Goal: Task Accomplishment & Management: Manage account settings

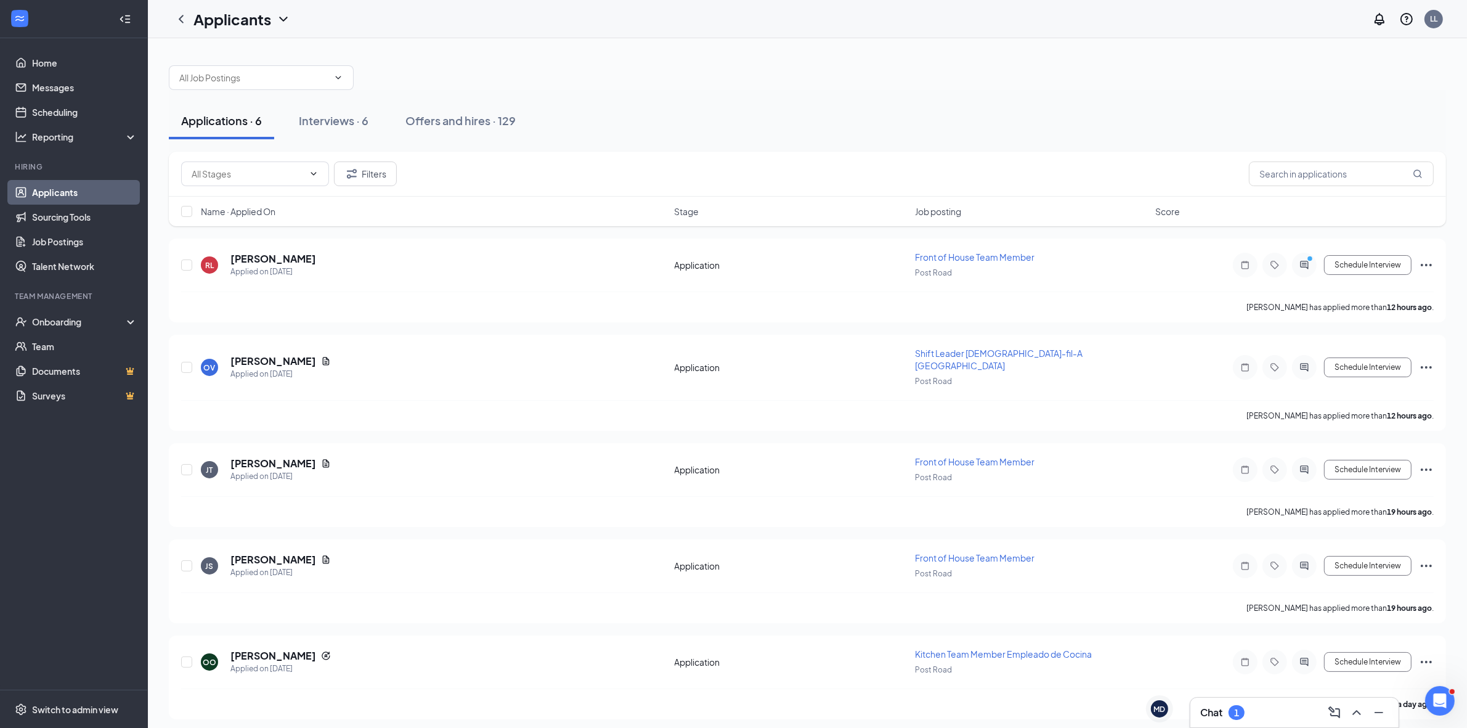
click at [1243, 713] on div "1" at bounding box center [1236, 712] width 16 height 15
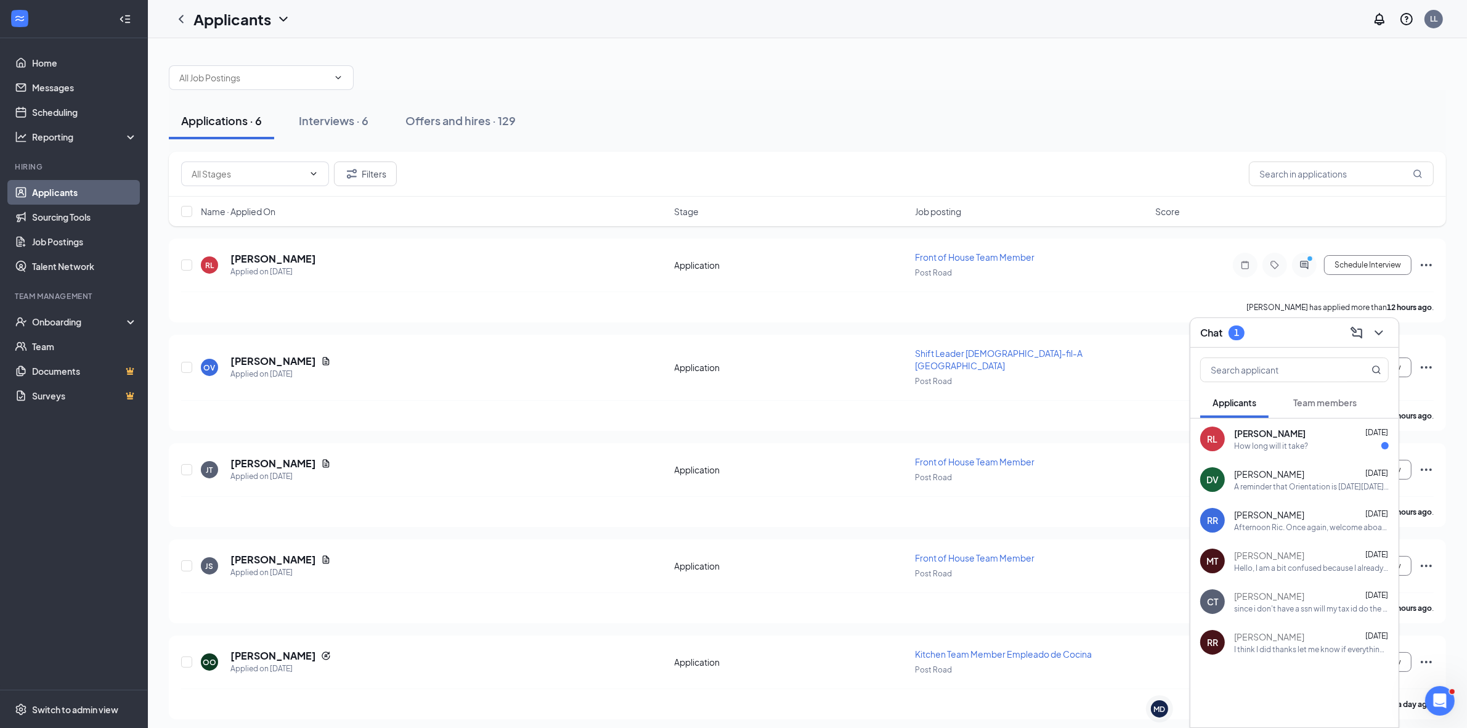
click at [1308, 447] on div "How long will it take?" at bounding box center [1311, 445] width 155 height 10
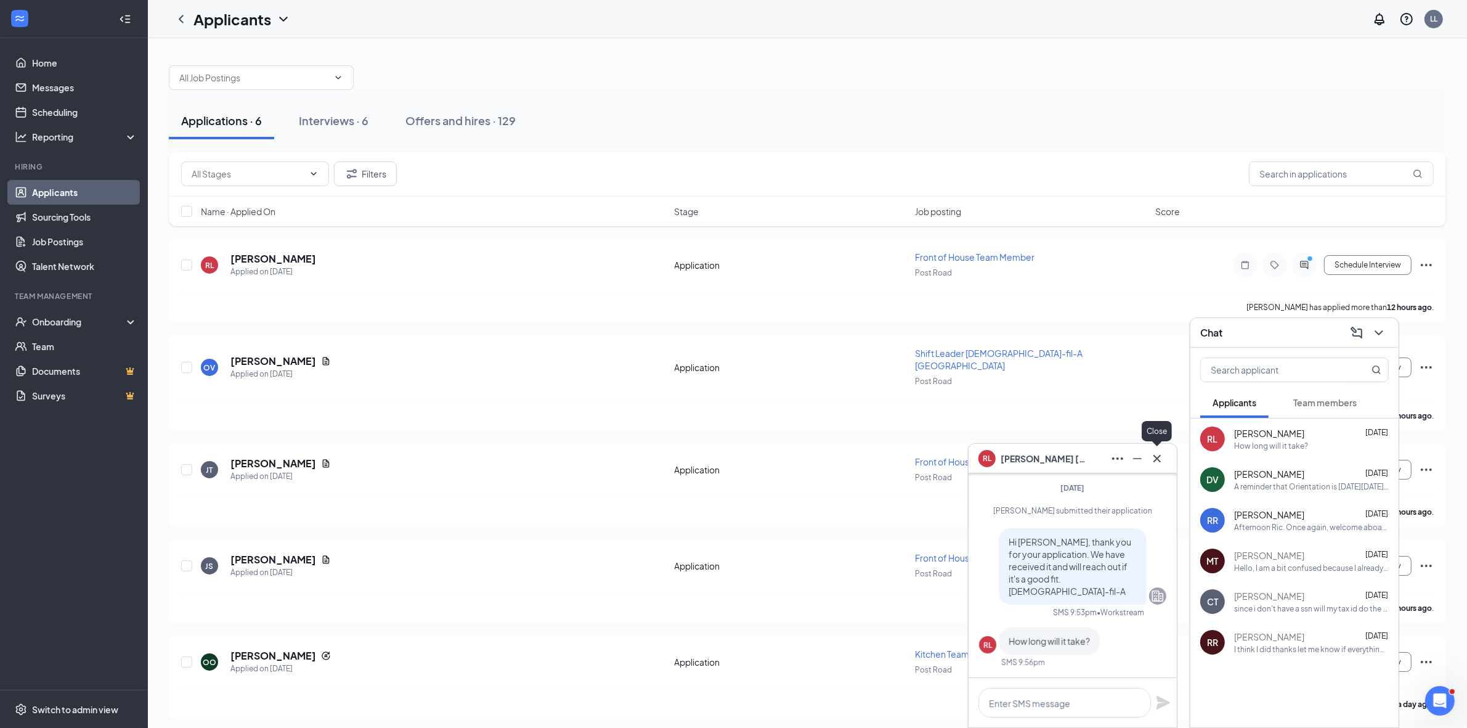
click at [1156, 454] on icon "Cross" at bounding box center [1157, 458] width 15 height 15
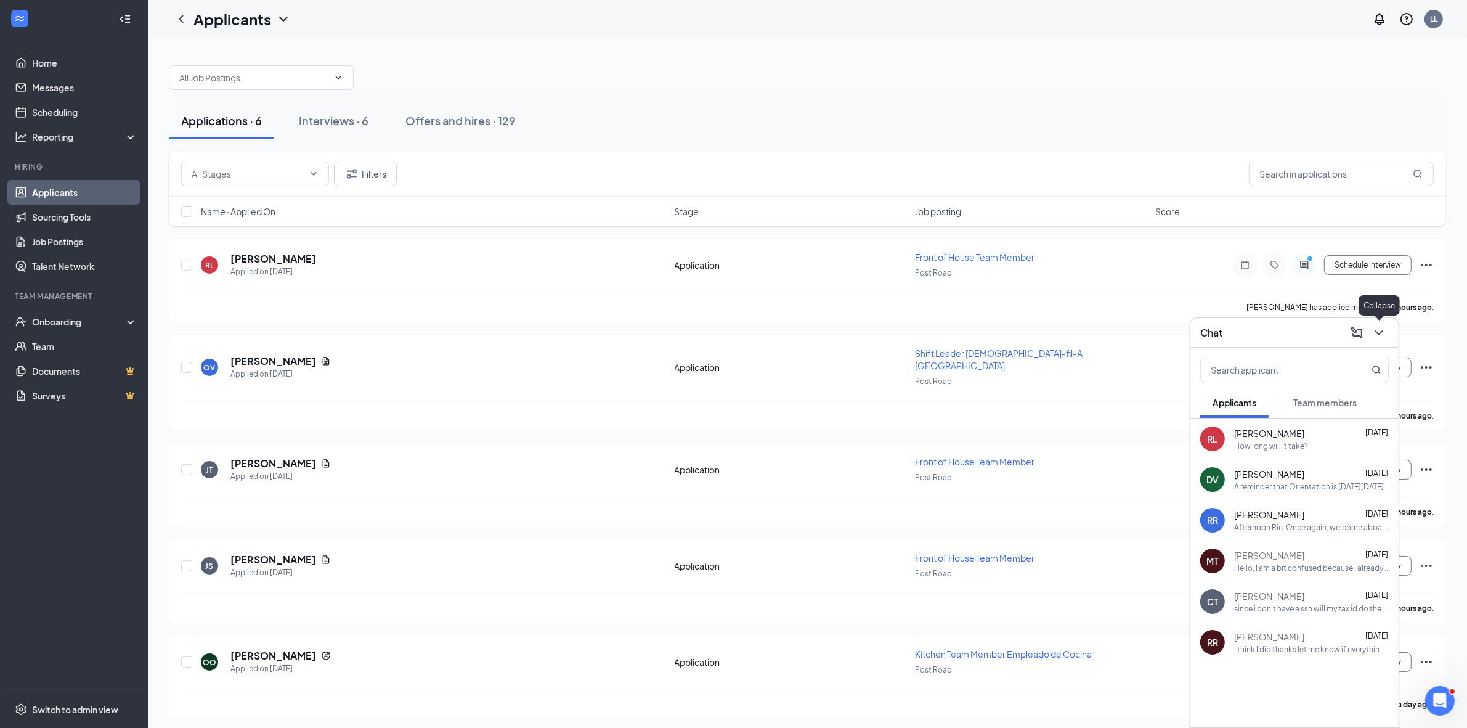
click at [1374, 333] on icon "ChevronDown" at bounding box center [1378, 332] width 15 height 15
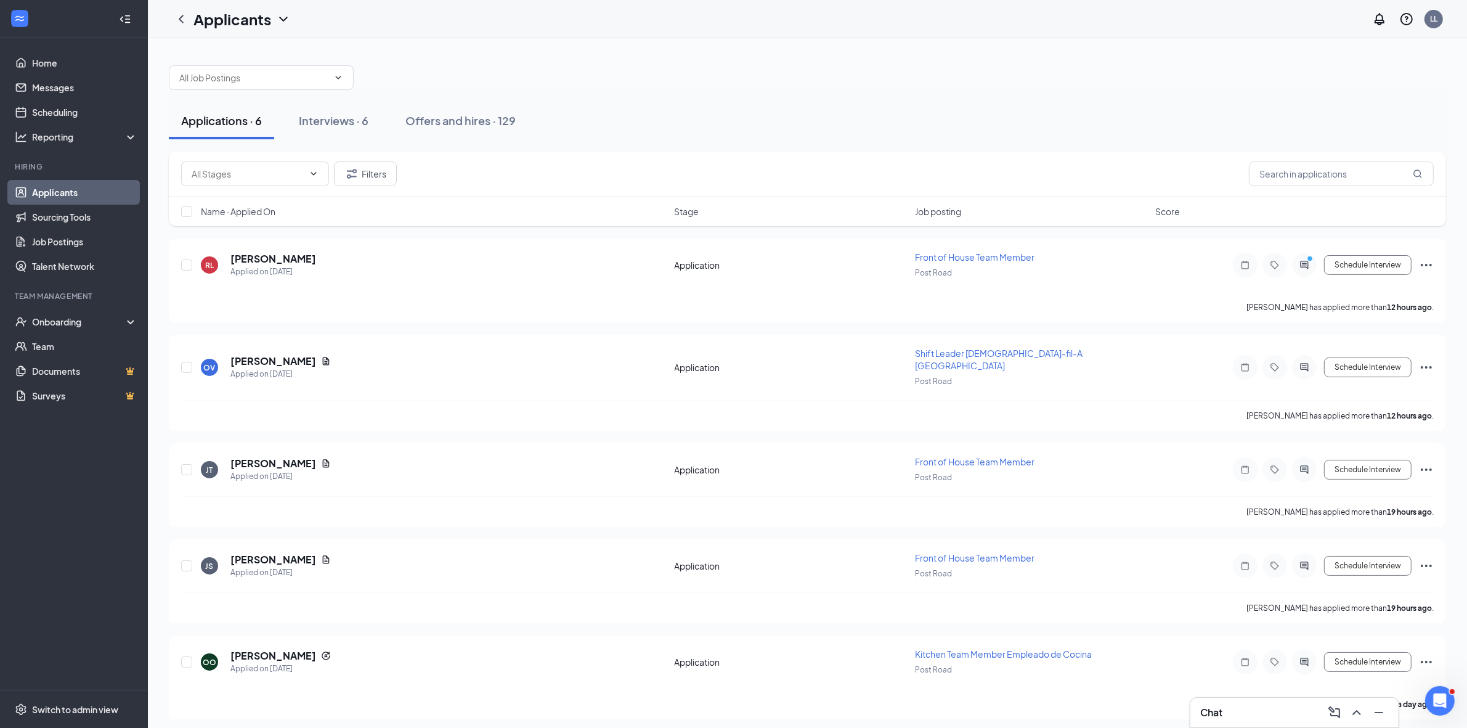
click at [1060, 99] on div "Applications · 6 Interviews · 6 Offers and hires · 129" at bounding box center [807, 121] width 1277 height 62
click at [341, 122] on div "Interviews · 6" at bounding box center [334, 120] width 70 height 15
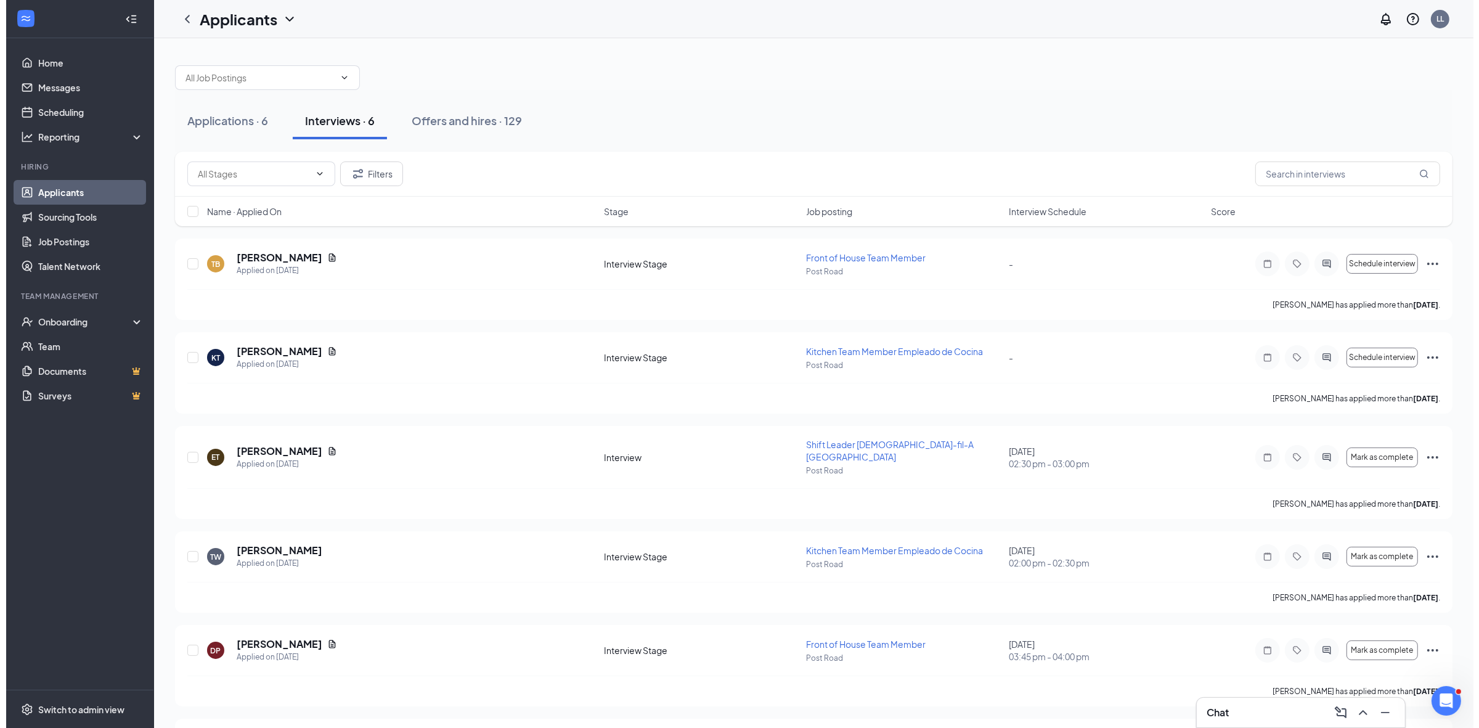
scroll to position [76, 0]
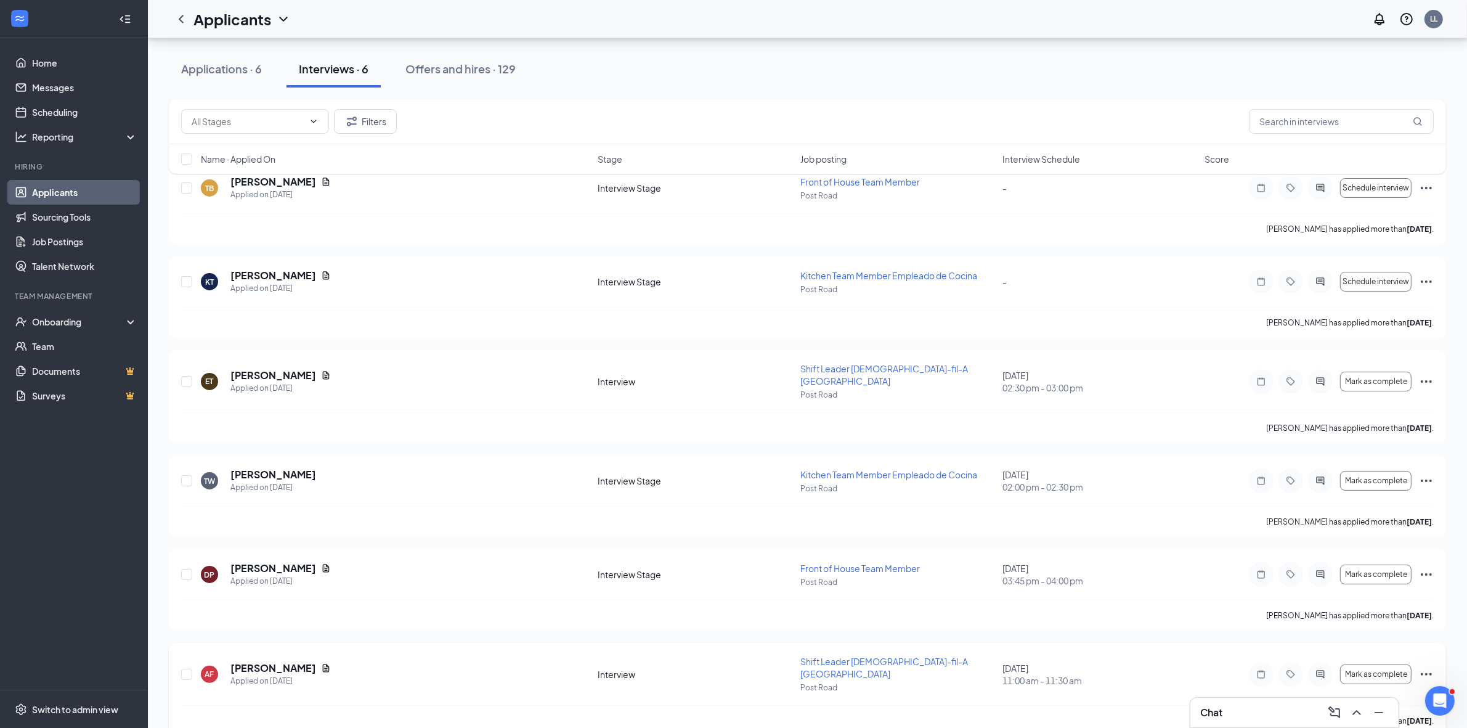
click at [1317, 662] on div at bounding box center [1320, 674] width 25 height 25
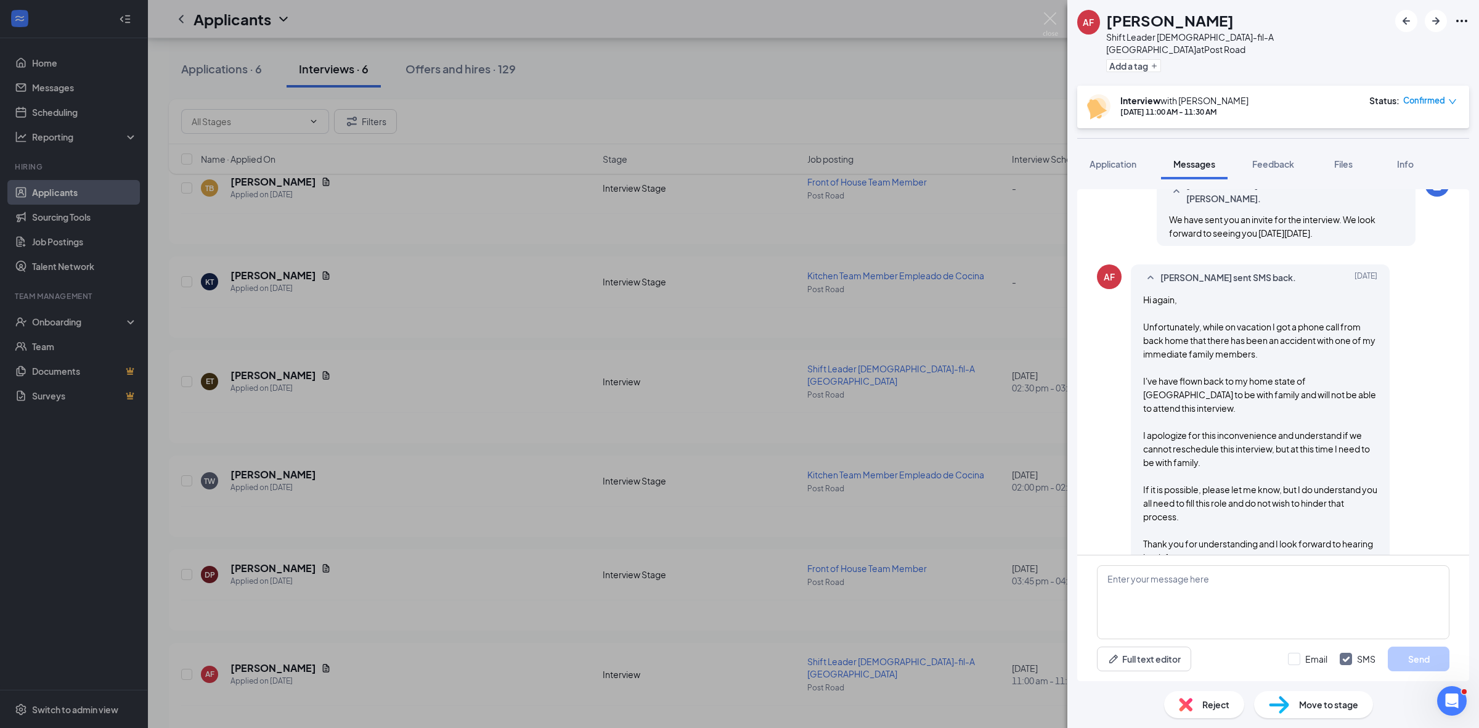
scroll to position [558, 0]
click at [1274, 581] on textarea at bounding box center [1273, 602] width 352 height 74
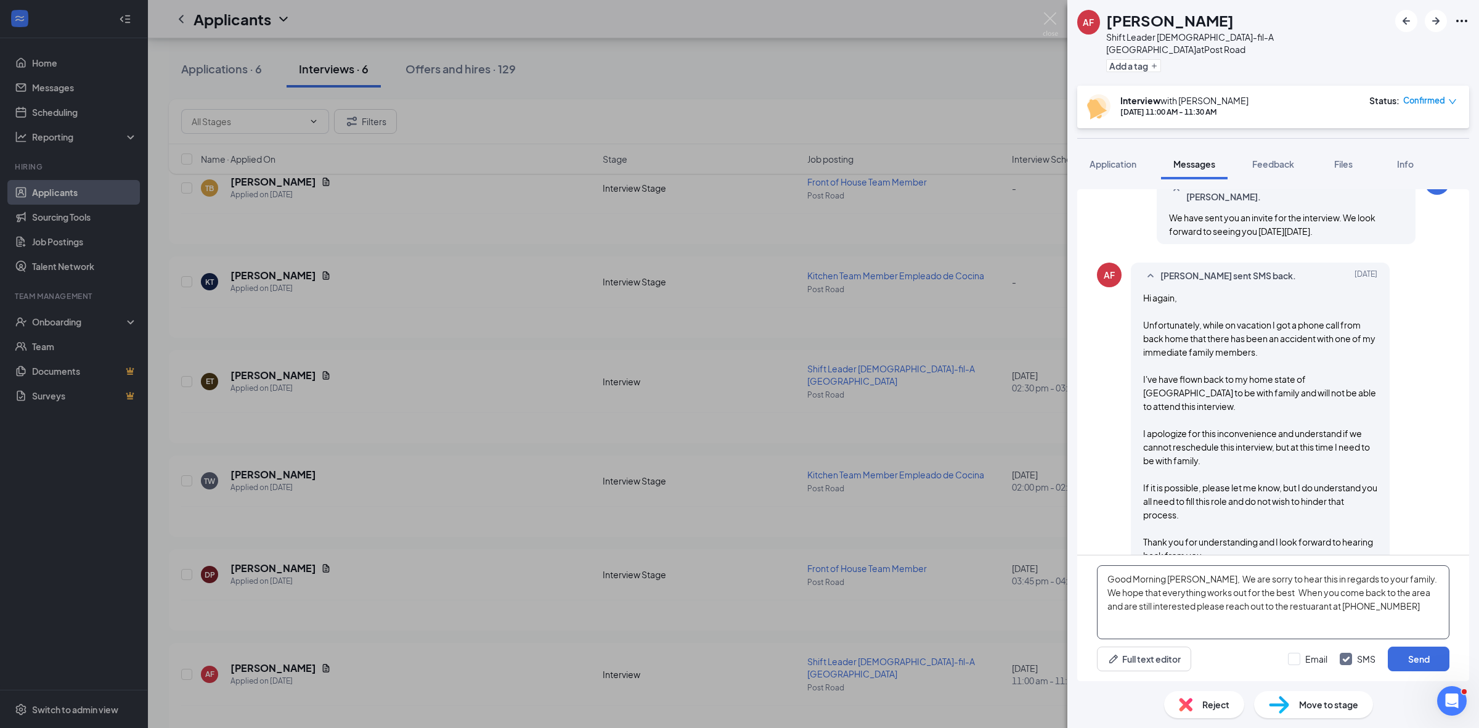
click at [1282, 607] on textarea "Good Morning [PERSON_NAME], We are sorry to hear this in regards to your family…" at bounding box center [1273, 602] width 352 height 74
click at [1405, 607] on textarea "Good Morning [PERSON_NAME], We are sorry to hear this in regards to your family…" at bounding box center [1273, 602] width 352 height 74
drag, startPoint x: 1204, startPoint y: 581, endPoint x: 1242, endPoint y: 625, distance: 58.1
click at [1242, 625] on textarea "Good Morning [PERSON_NAME], We are sorry to hear this in regards to your family…" at bounding box center [1273, 602] width 352 height 74
paste textarea "'re sorry to hear about your situation and hope everything turns out for the be…"
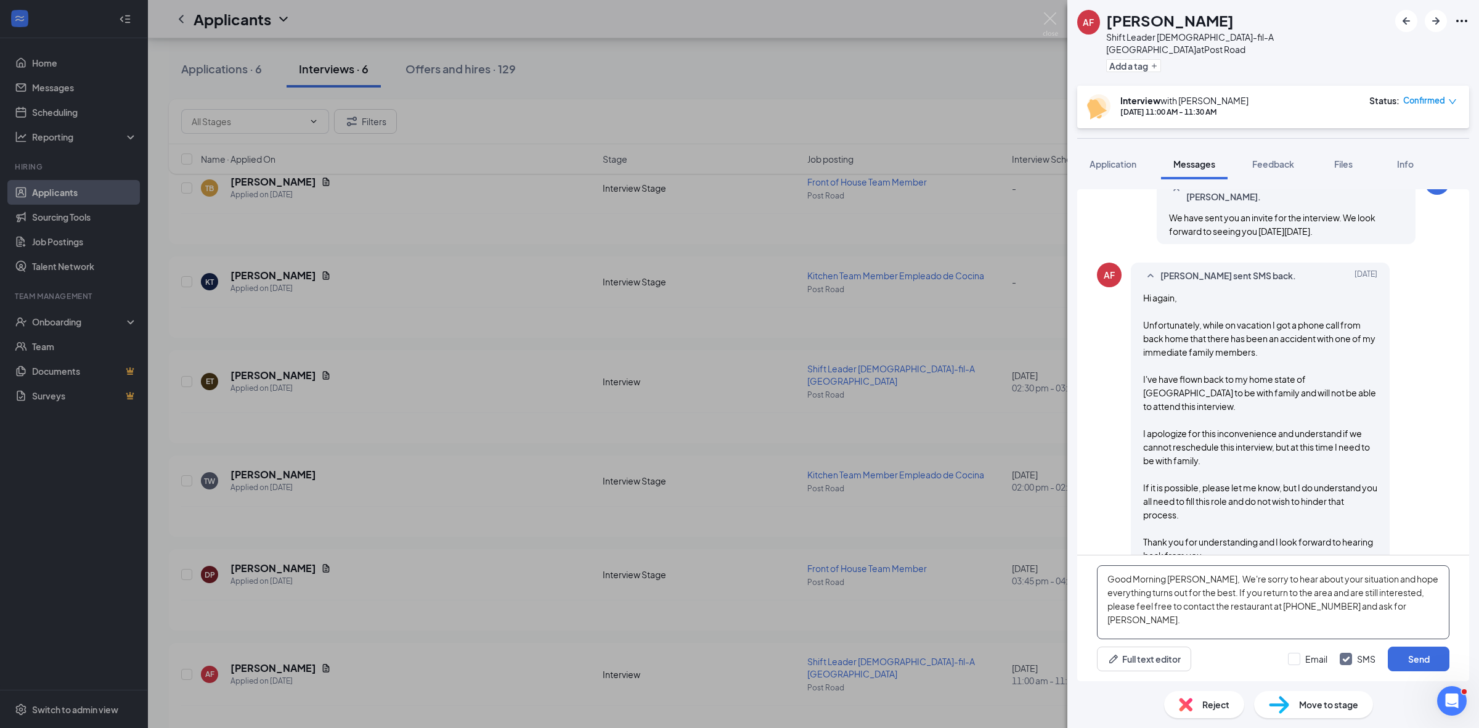
type textarea "Good Morning [PERSON_NAME], We're sorry to hear about your situation and hope e…"
click at [1172, 364] on span "Hi again, Unfortunately, while on vacation I got a phone call from back home th…" at bounding box center [1260, 426] width 234 height 269
click at [1178, 401] on span "Hi again, Unfortunately, while on vacation I got a phone call from back home th…" at bounding box center [1260, 426] width 234 height 269
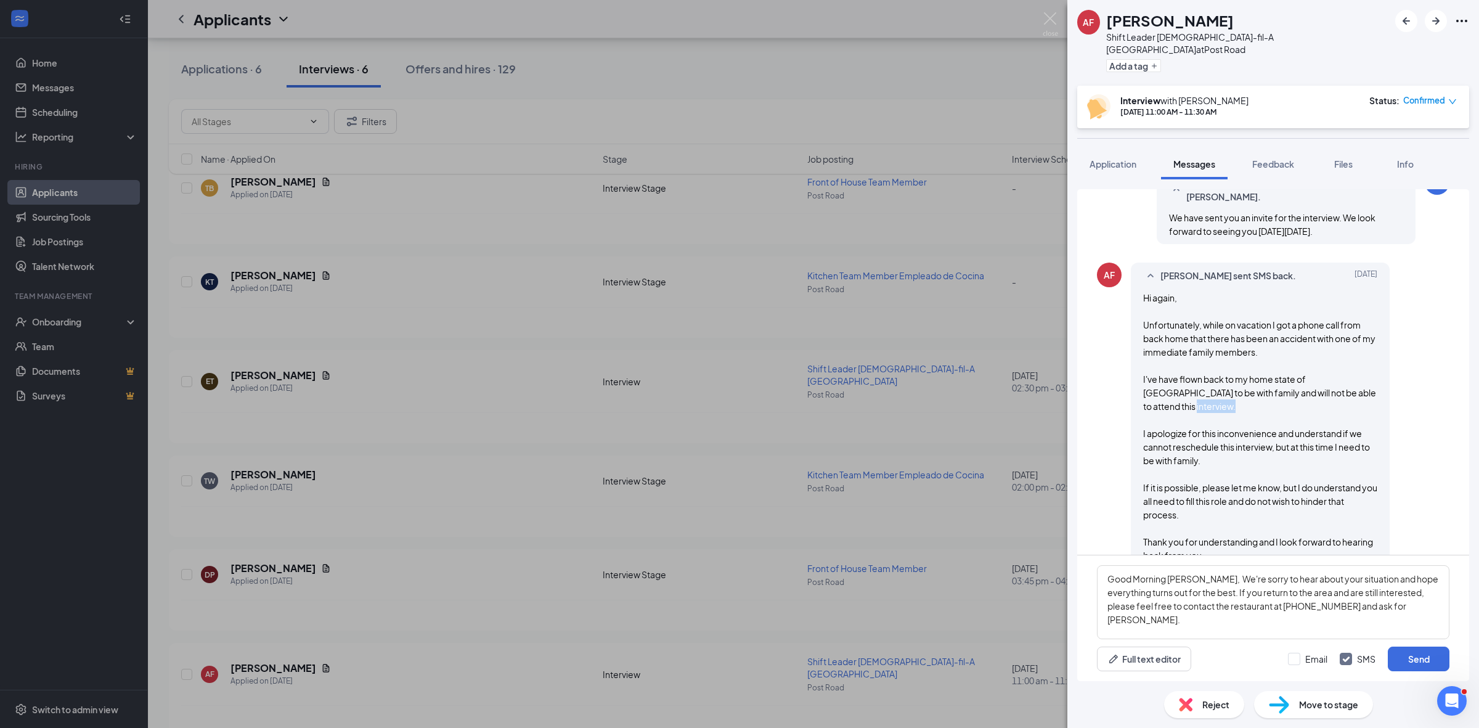
click at [1178, 401] on span "Hi again, Unfortunately, while on vacation I got a phone call from back home th…" at bounding box center [1260, 426] width 234 height 269
click at [1172, 432] on span "Hi again, Unfortunately, while on vacation I got a phone call from back home th…" at bounding box center [1260, 426] width 234 height 269
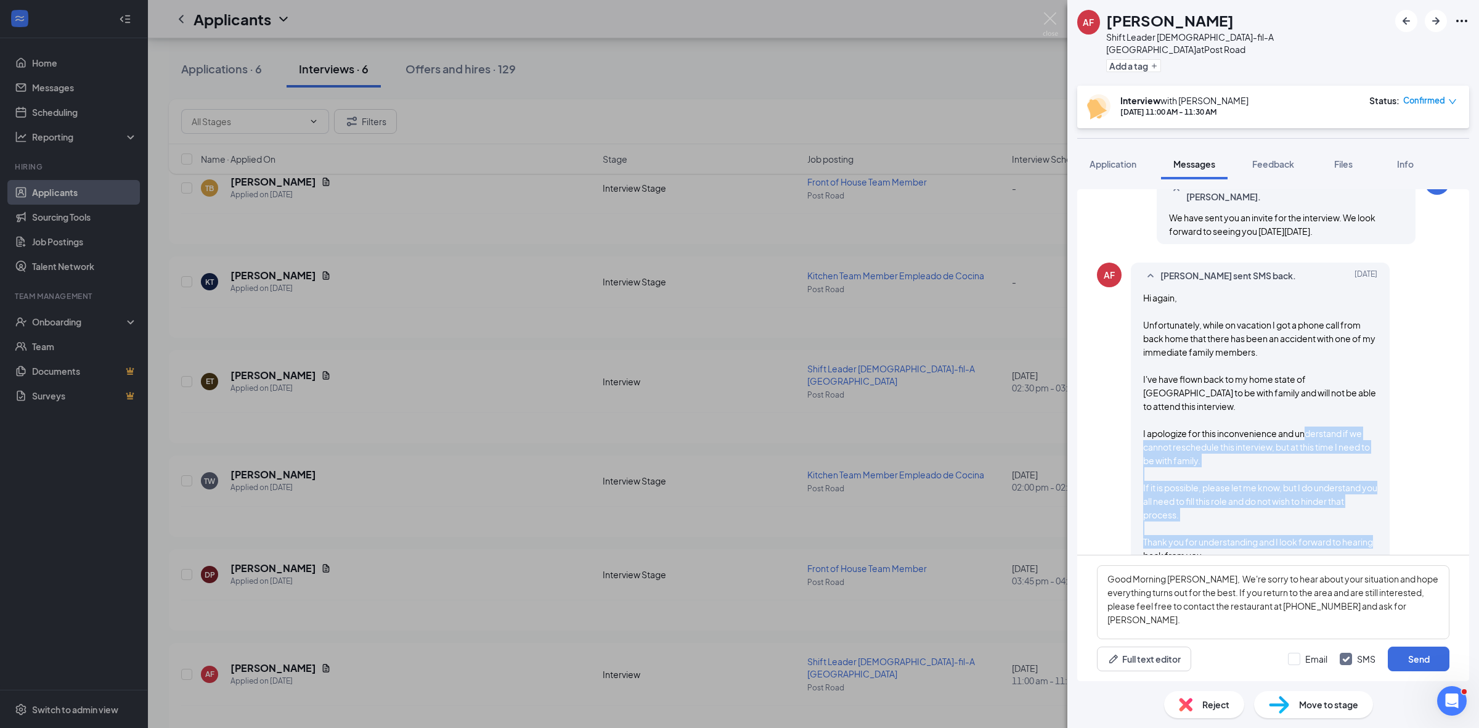
drag, startPoint x: 1143, startPoint y: 416, endPoint x: 1212, endPoint y: 528, distance: 131.1
click at [1212, 528] on div "Hi again, Unfortunately, while on vacation I got a phone call from back home th…" at bounding box center [1260, 426] width 234 height 271
click at [1214, 528] on div "Hi again, Unfortunately, while on vacation I got a phone call from back home th…" at bounding box center [1260, 426] width 234 height 271
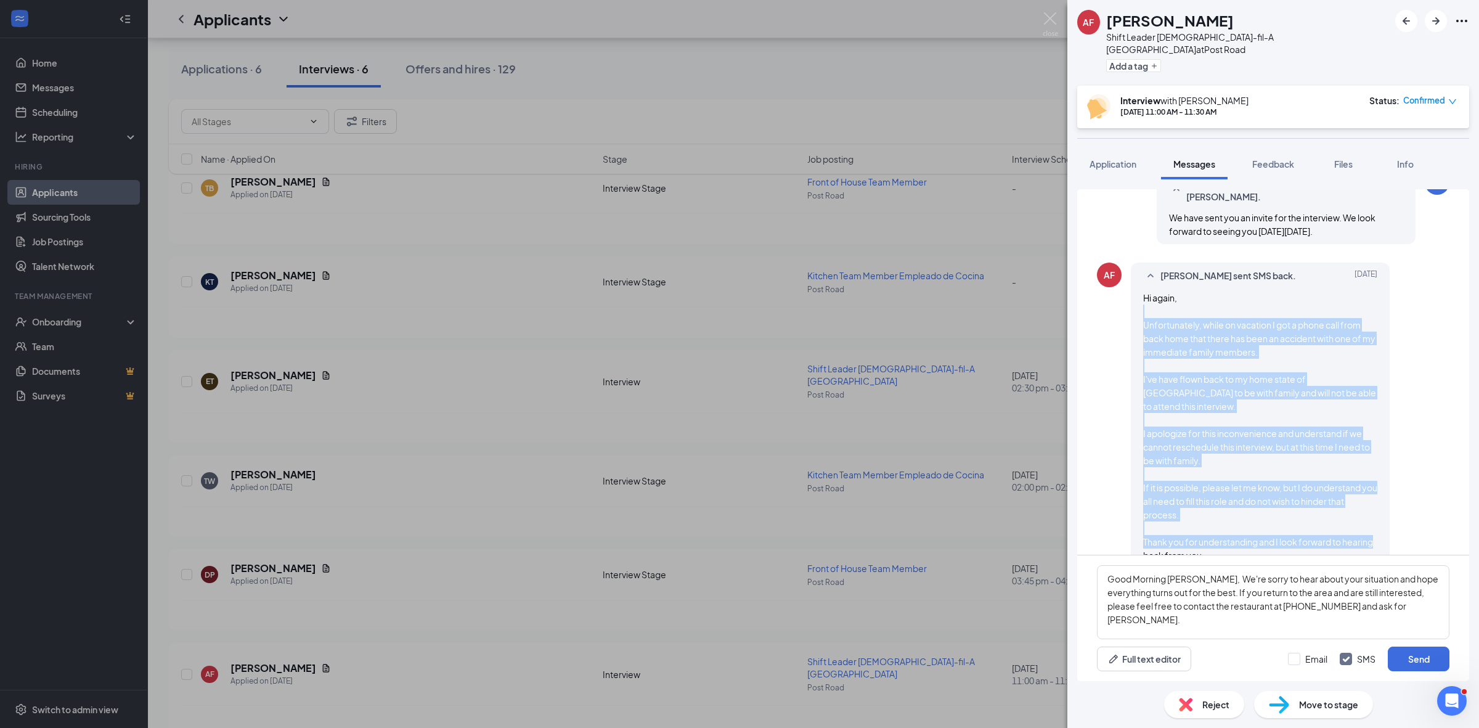
drag, startPoint x: 1217, startPoint y: 527, endPoint x: 1156, endPoint y: 301, distance: 234.8
click at [1156, 301] on div "Hi again, Unfortunately, while on vacation I got a phone call from back home th…" at bounding box center [1260, 426] width 234 height 271
click at [1208, 346] on div "Hi again, Unfortunately, while on vacation I got a phone call from back home th…" at bounding box center [1260, 426] width 234 height 271
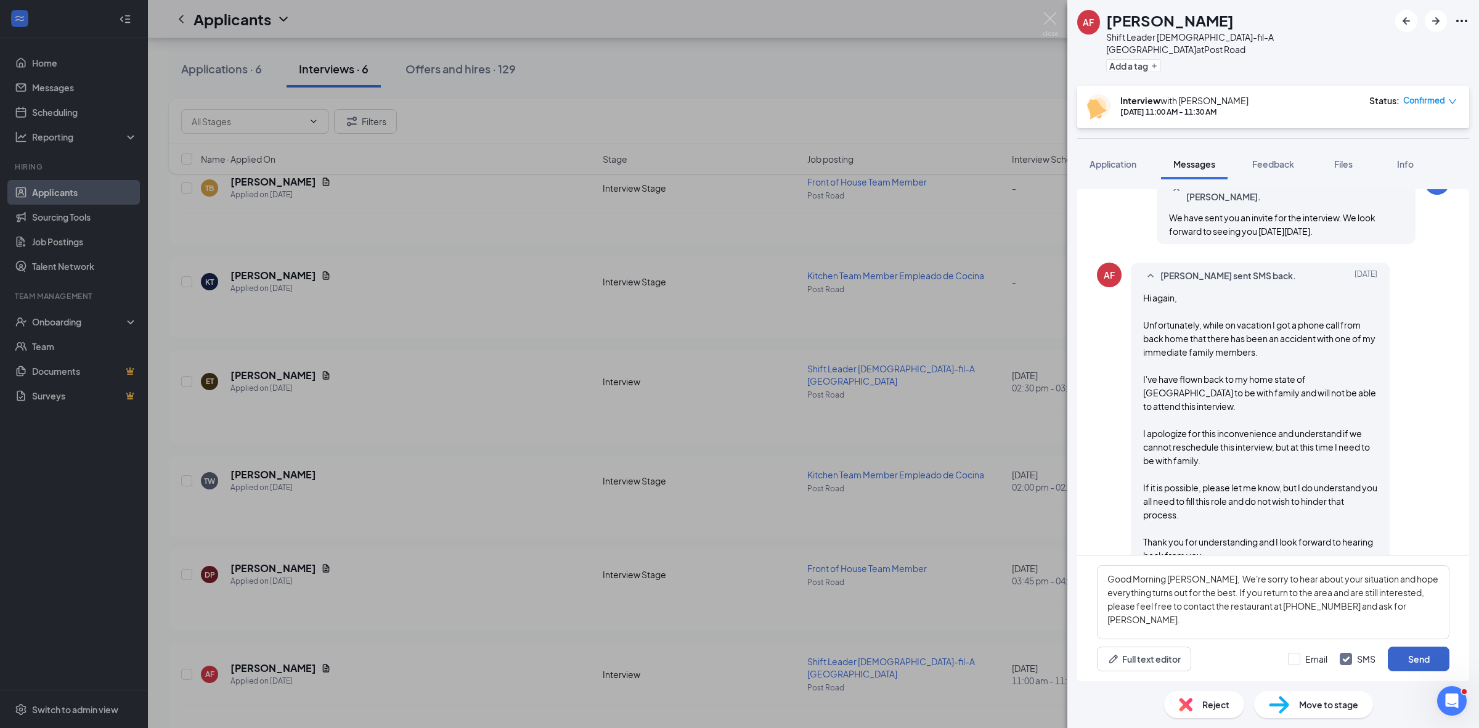
click at [1422, 652] on button "Send" at bounding box center [1418, 658] width 62 height 25
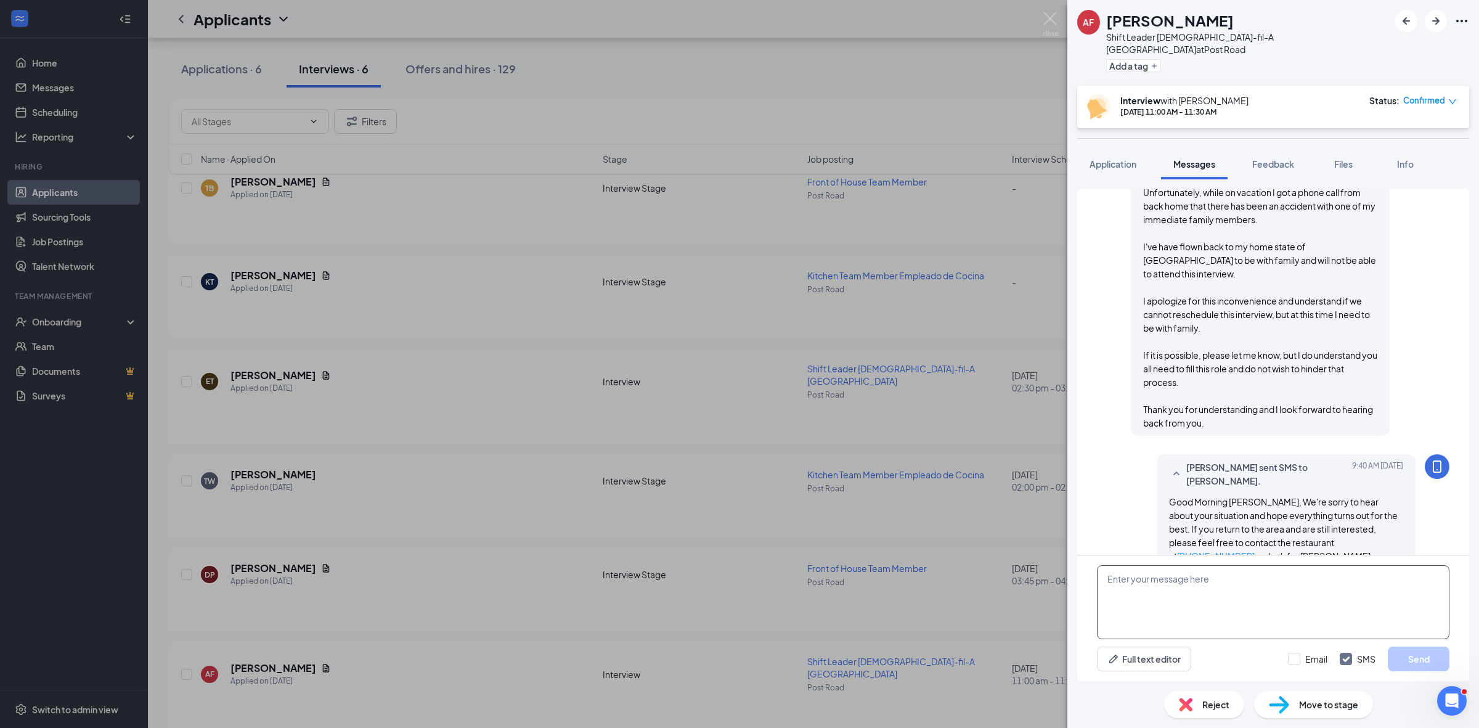
scroll to position [691, 0]
click at [1113, 162] on button "Application" at bounding box center [1112, 163] width 71 height 31
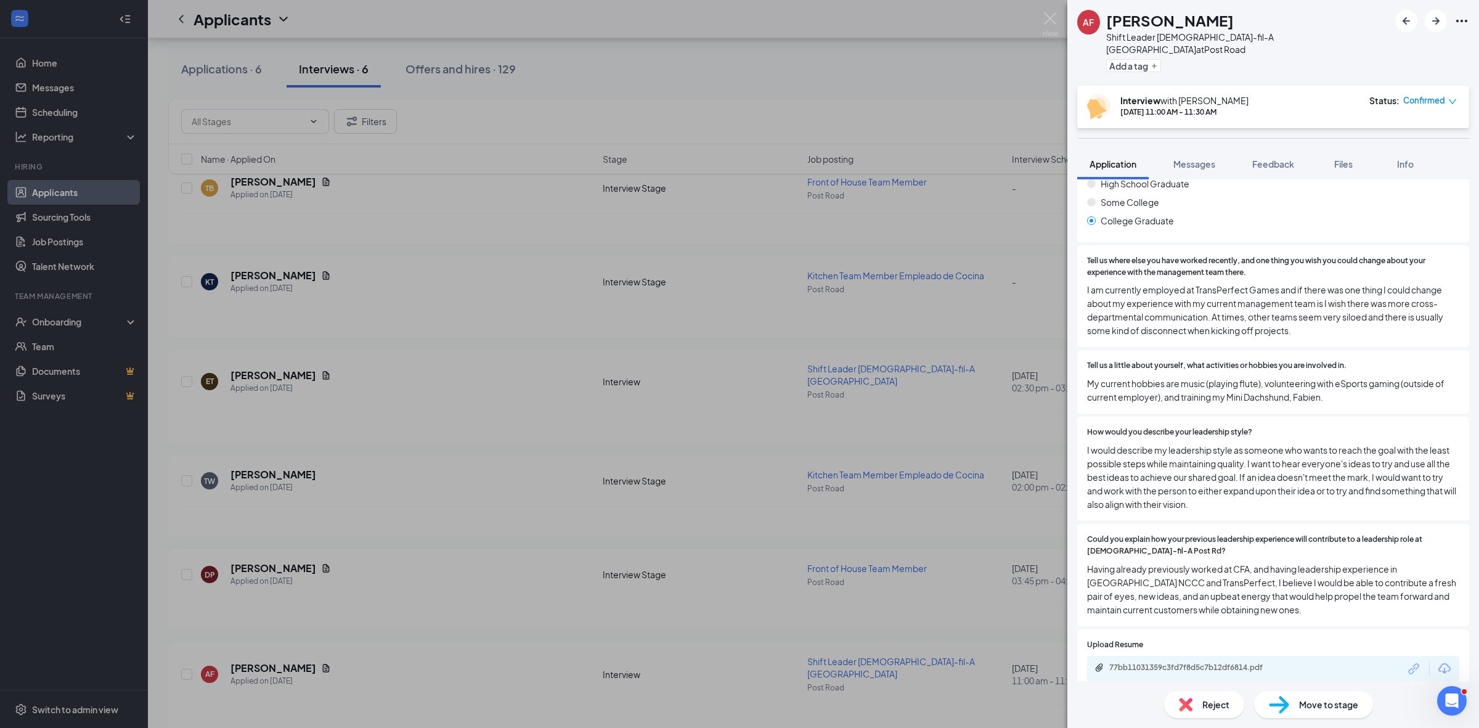
scroll to position [360, 0]
click at [1294, 710] on div "Move to stage" at bounding box center [1313, 704] width 119 height 27
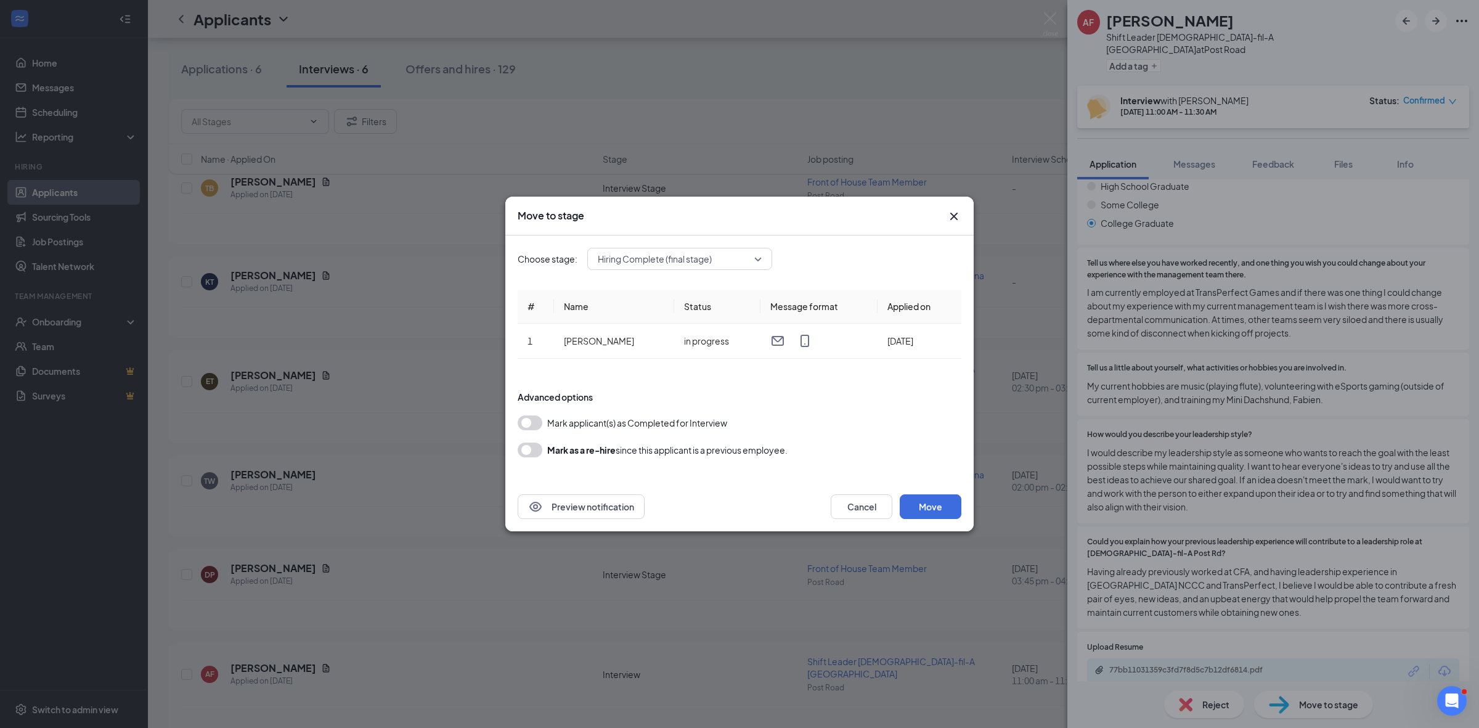
click at [733, 261] on span "Hiring Complete (final stage)" at bounding box center [674, 259] width 153 height 18
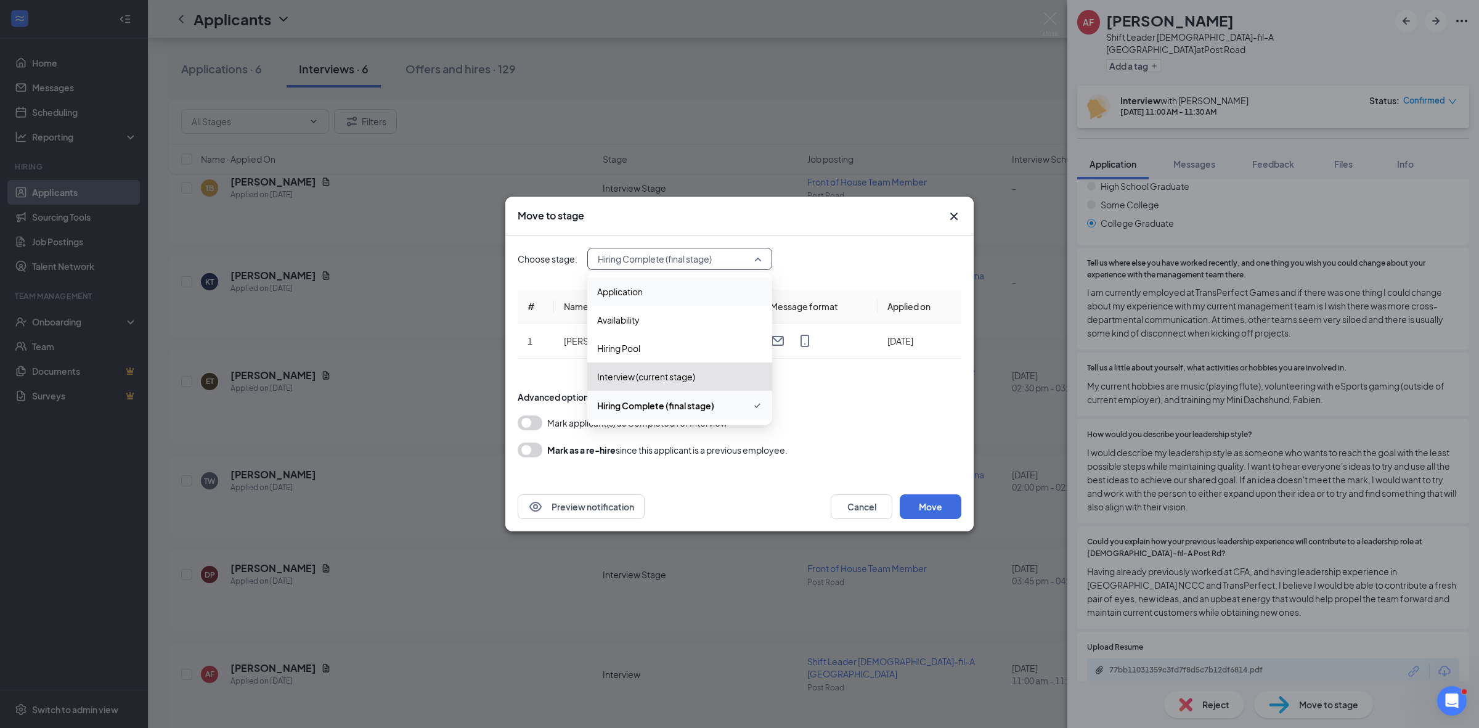
click at [691, 287] on span "Application" at bounding box center [679, 292] width 165 height 14
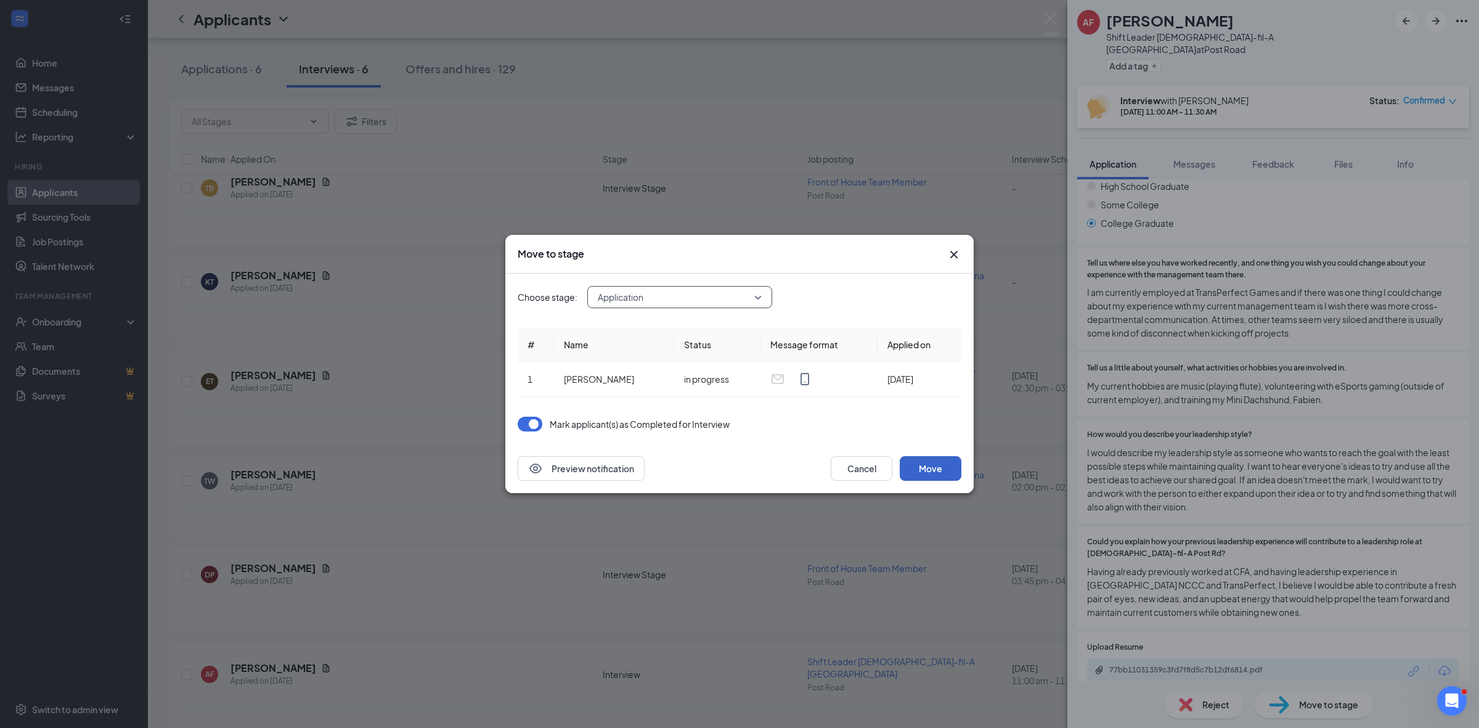
click at [918, 462] on button "Move" at bounding box center [930, 468] width 62 height 25
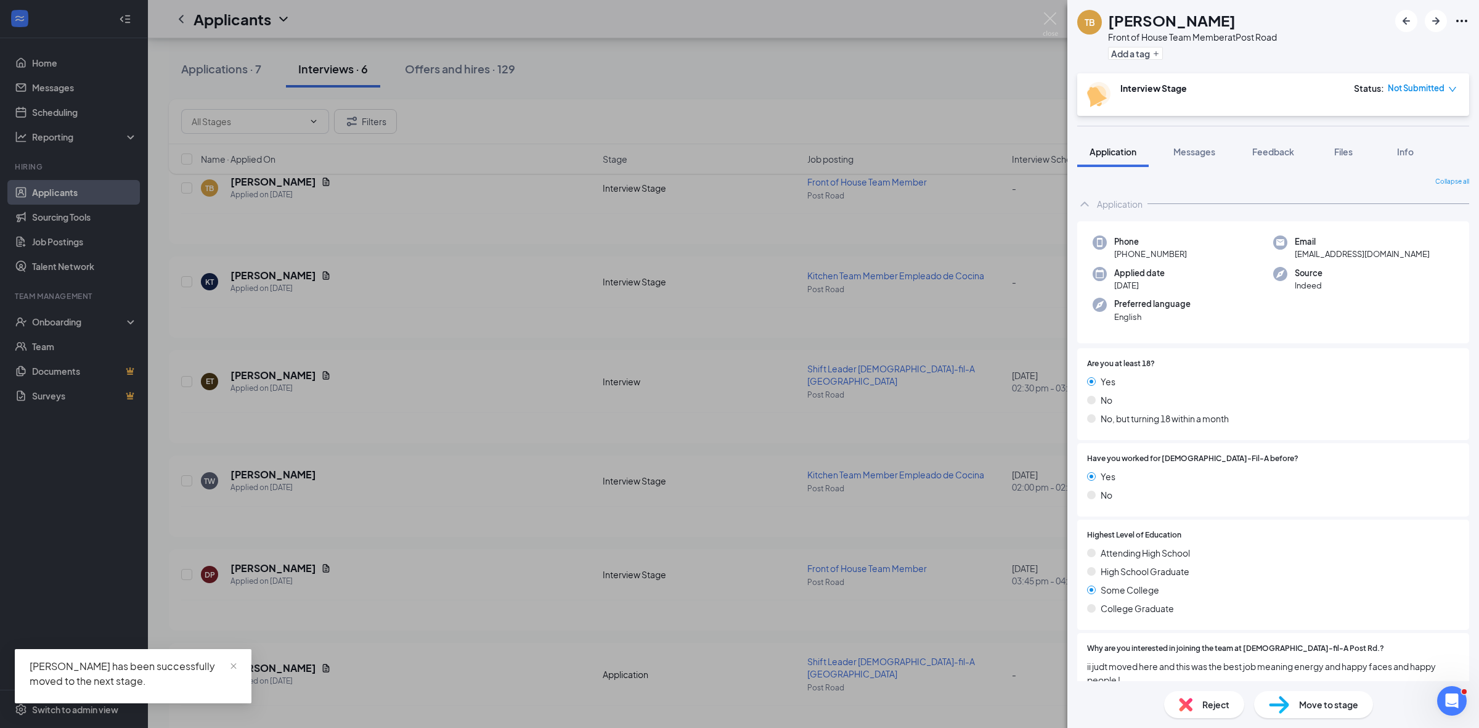
click at [848, 47] on div "TB [PERSON_NAME] Front of House Team Member at Post Road Add a tag Interview St…" at bounding box center [739, 364] width 1479 height 728
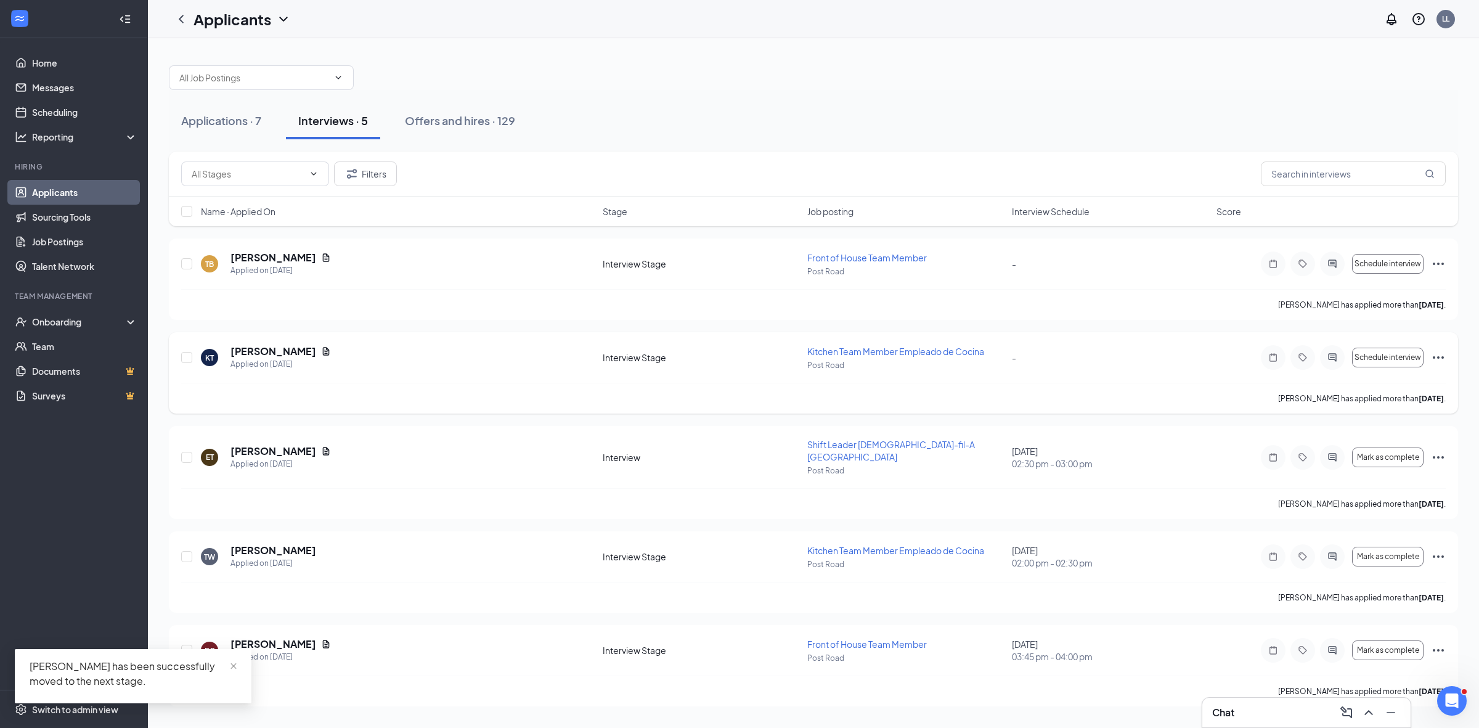
click at [298, 344] on div "KT [PERSON_NAME] Applied on [DATE] Interview Stage Kitchen Team Member Empleado…" at bounding box center [813, 372] width 1289 height 81
click at [296, 346] on h5 "[PERSON_NAME]" at bounding box center [273, 351] width 86 height 14
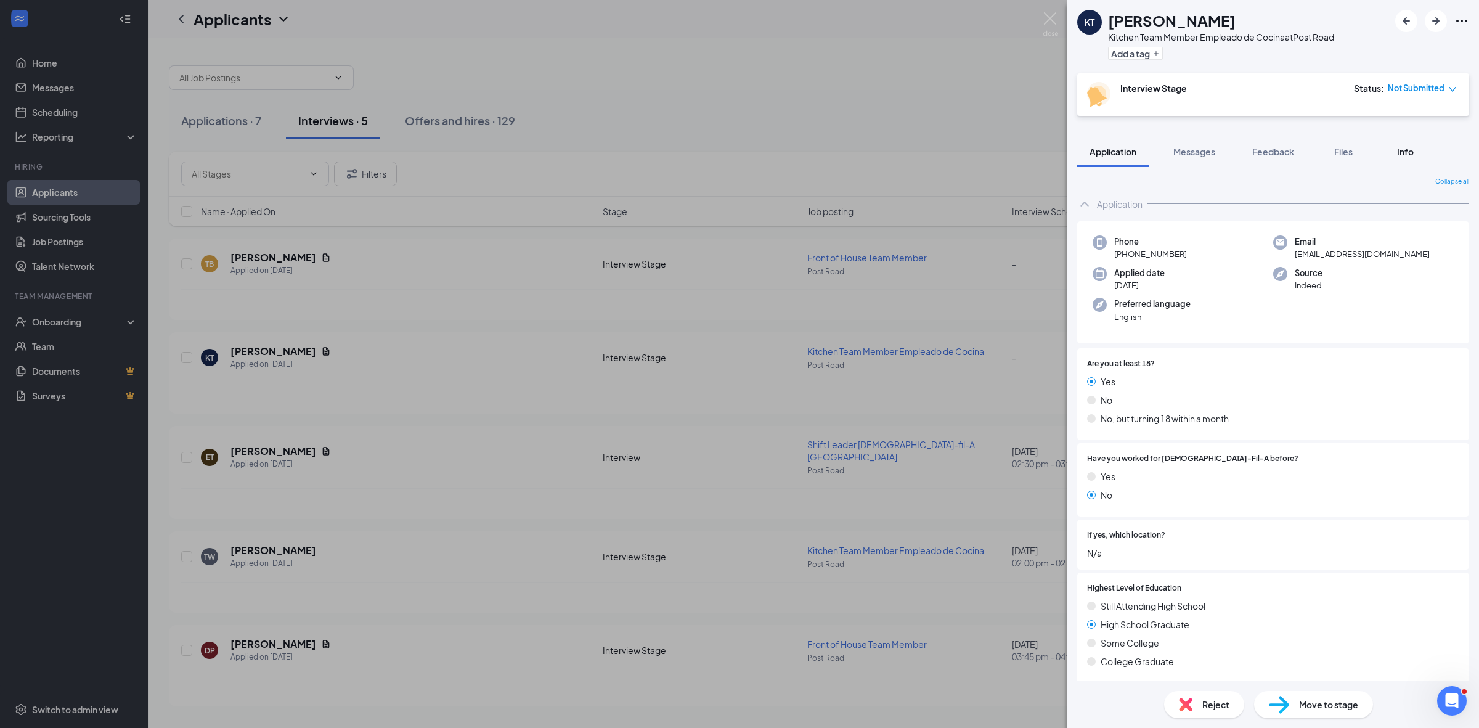
click at [1402, 146] on span "Info" at bounding box center [1405, 151] width 17 height 11
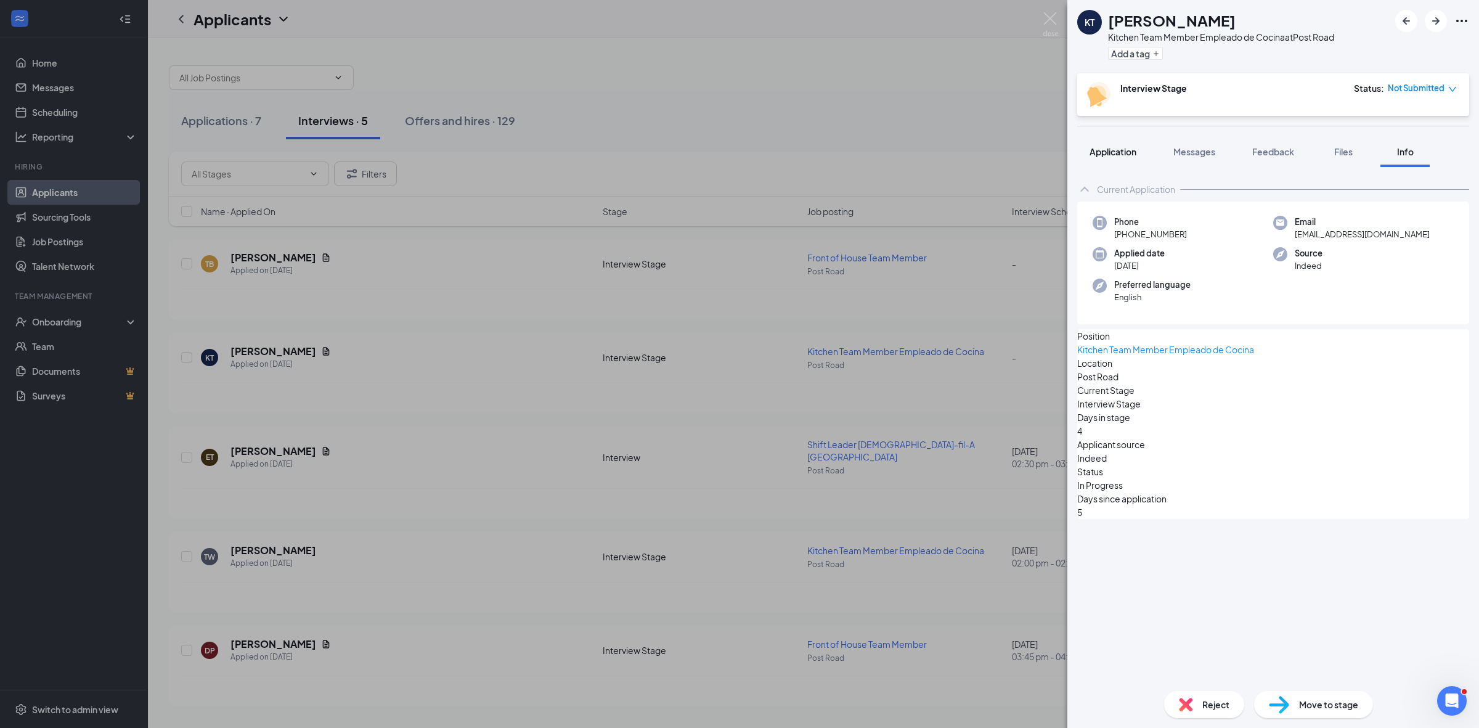
click at [1117, 154] on span "Application" at bounding box center [1112, 151] width 47 height 11
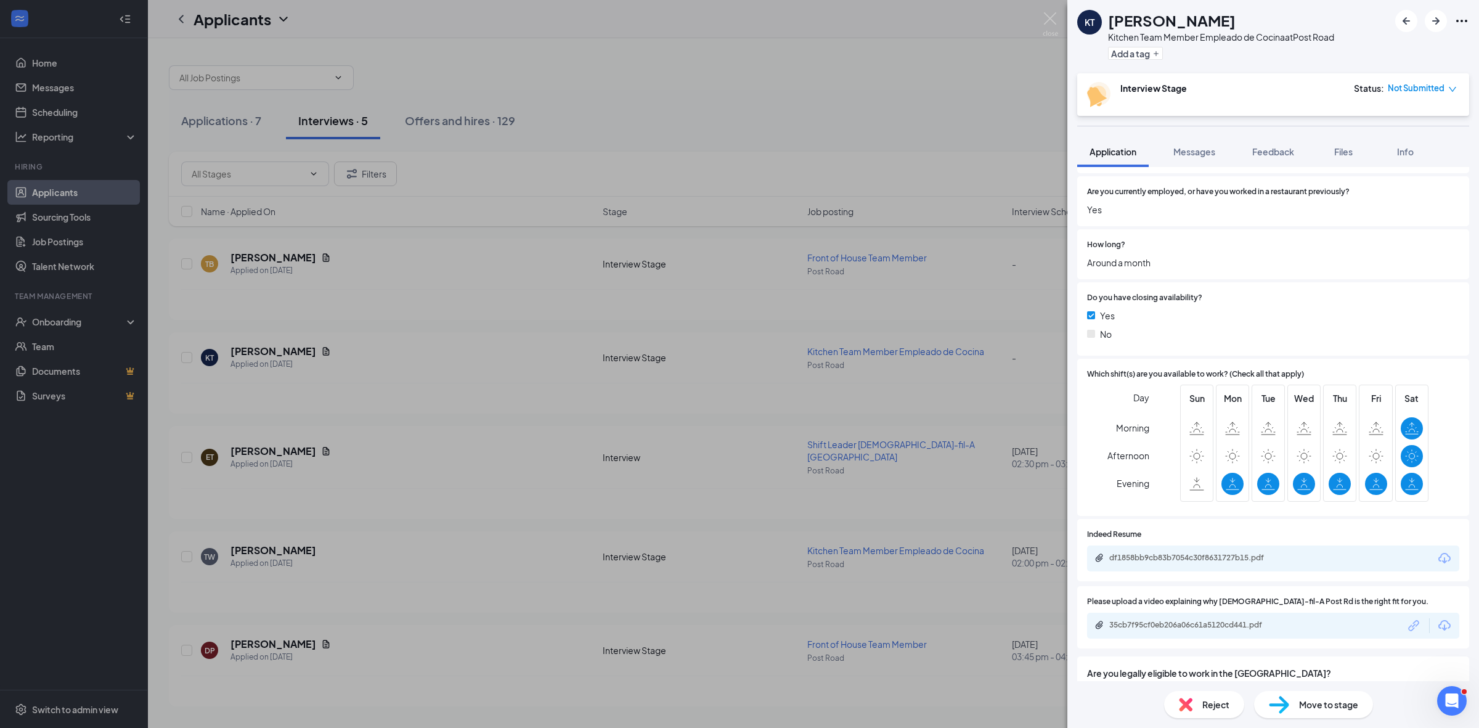
scroll to position [746, 0]
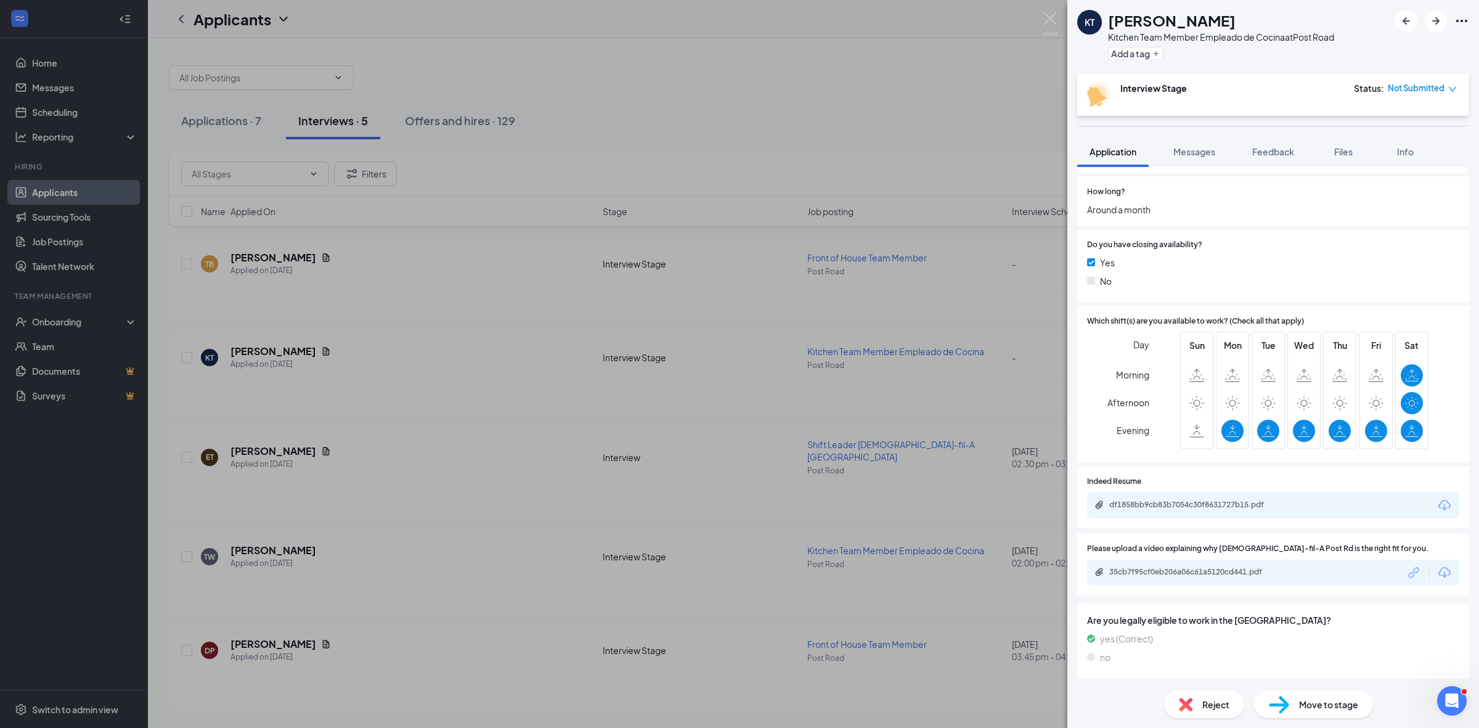
click at [993, 122] on div "KT [PERSON_NAME] Kitchen Team Member Empleado de Cocina at [GEOGRAPHIC_DATA] Ad…" at bounding box center [739, 364] width 1479 height 728
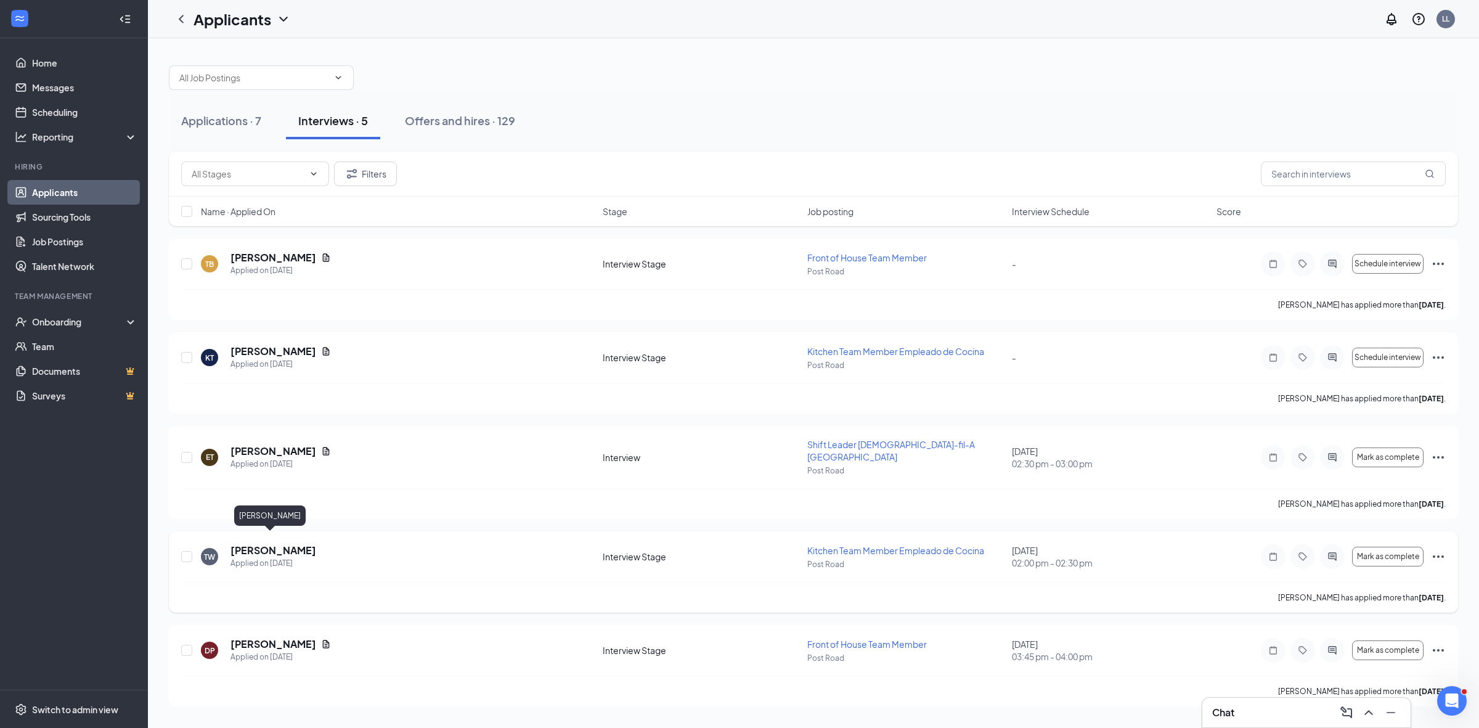
click at [243, 543] on h5 "[PERSON_NAME]" at bounding box center [273, 550] width 86 height 14
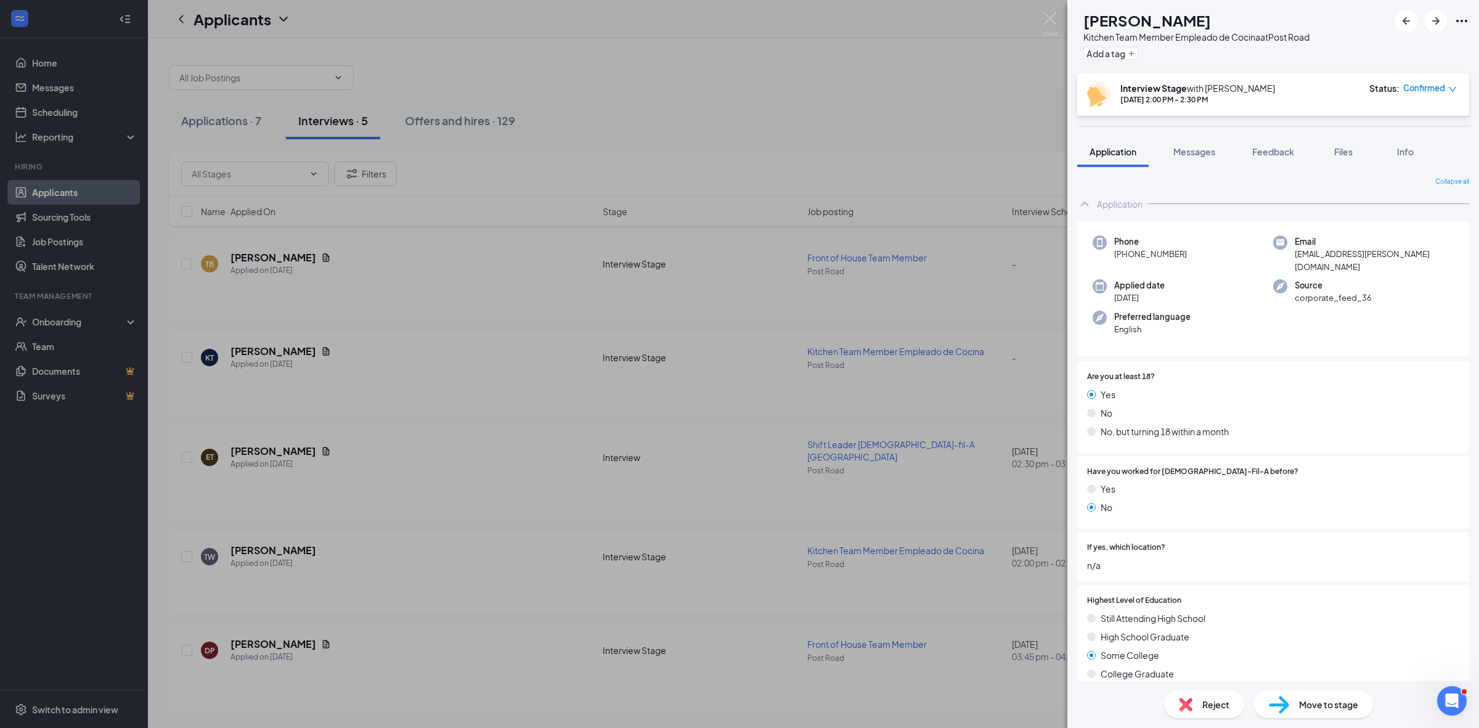
click at [1461, 14] on icon "Ellipses" at bounding box center [1461, 21] width 15 height 15
click at [1402, 47] on link "View full application" at bounding box center [1367, 42] width 79 height 14
click at [701, 74] on div "TW [PERSON_NAME] Kitchen Team Member Empleado de Cocina at [GEOGRAPHIC_DATA] Ad…" at bounding box center [739, 364] width 1479 height 728
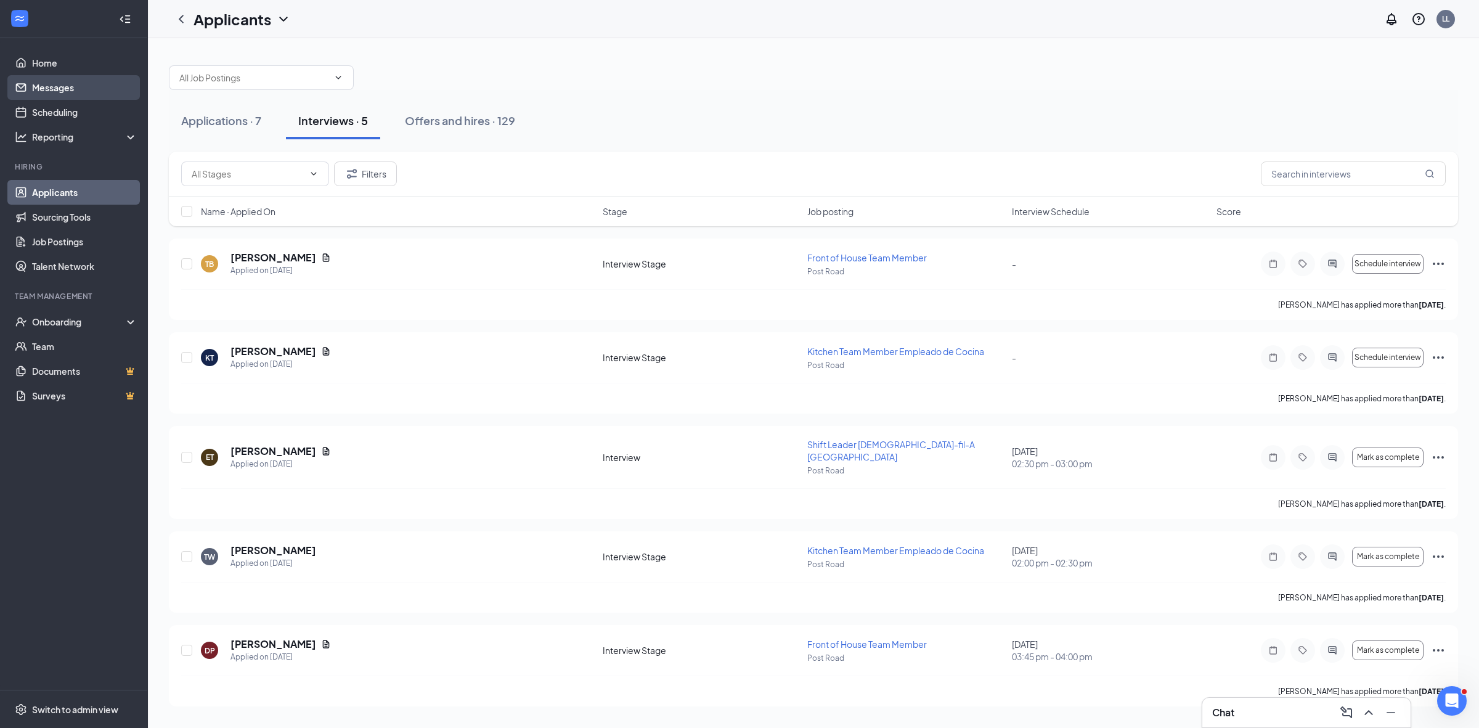
click at [59, 89] on link "Messages" at bounding box center [84, 87] width 105 height 25
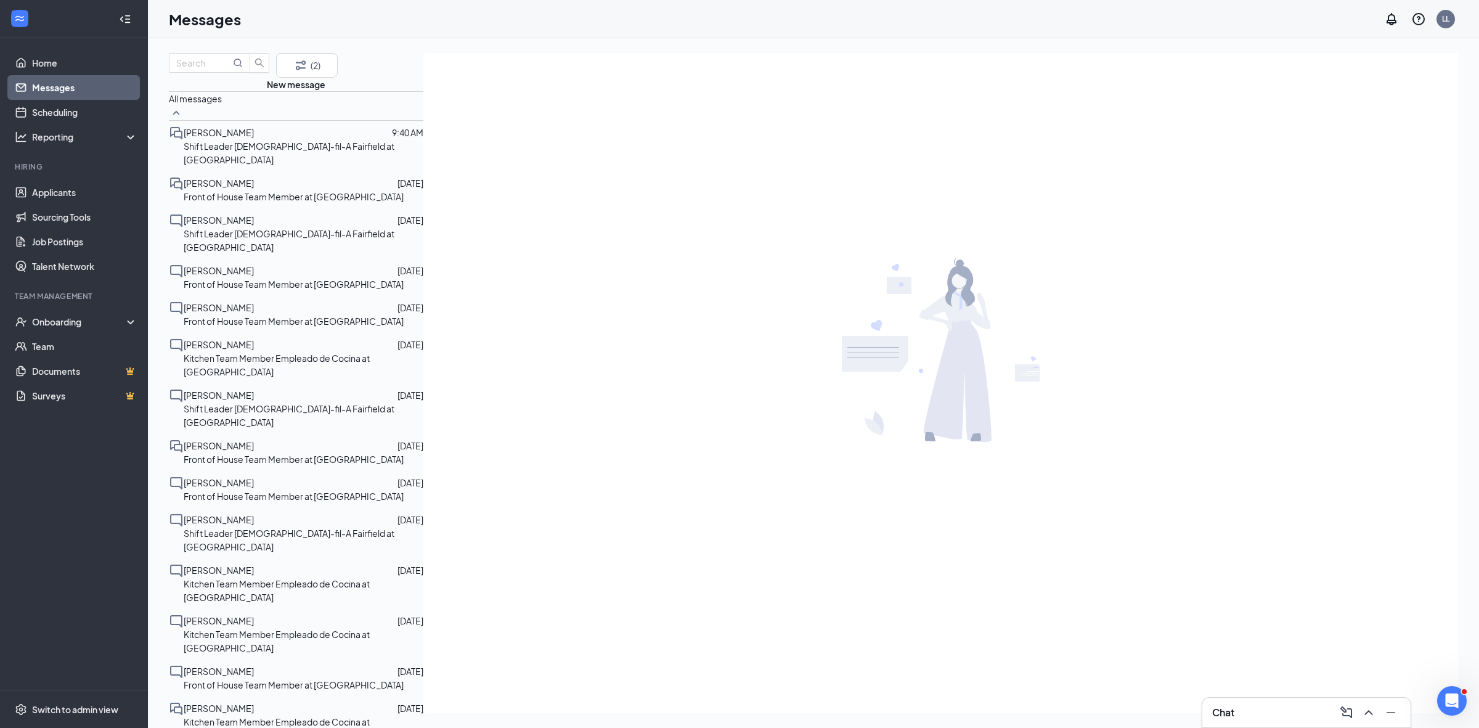
click at [244, 440] on span "[PERSON_NAME]" at bounding box center [219, 445] width 70 height 11
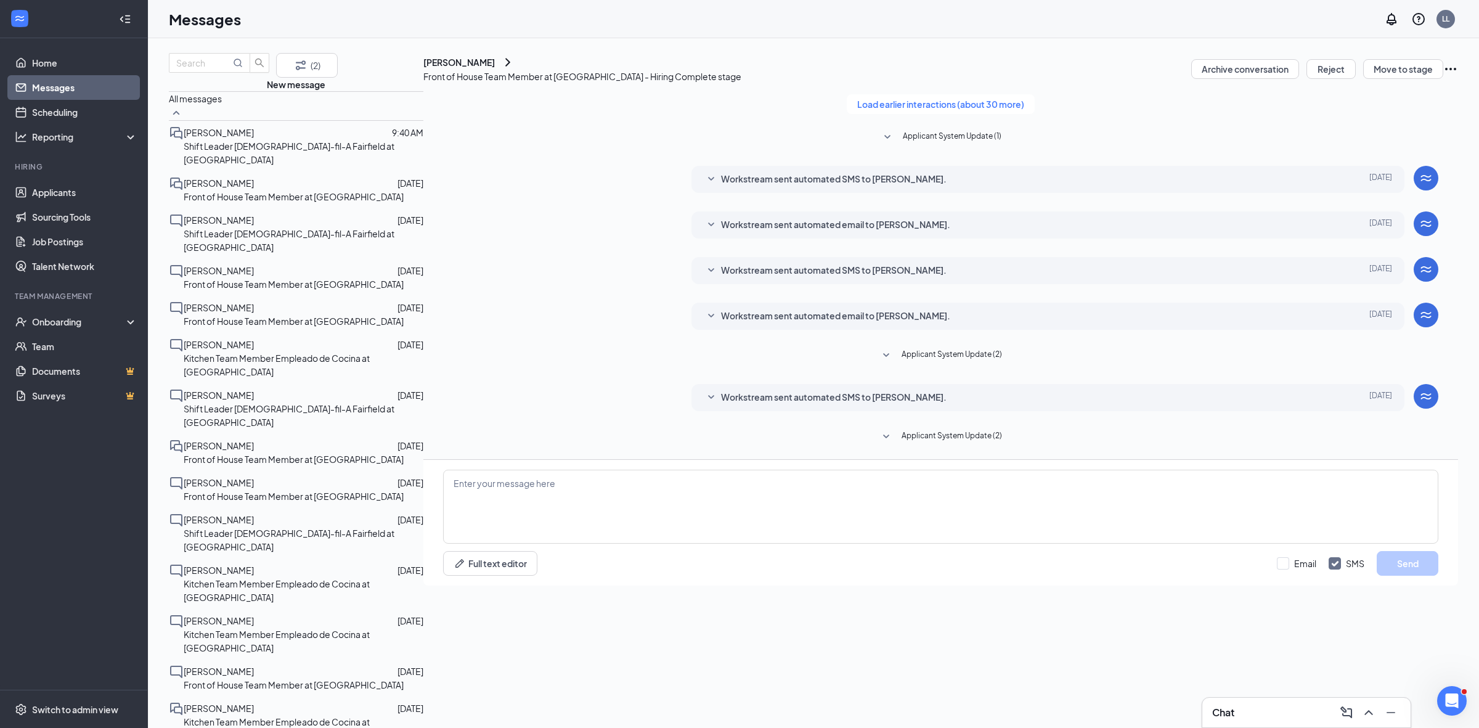
click at [721, 405] on span "Workstream sent automated SMS to [PERSON_NAME]." at bounding box center [833, 397] width 225 height 15
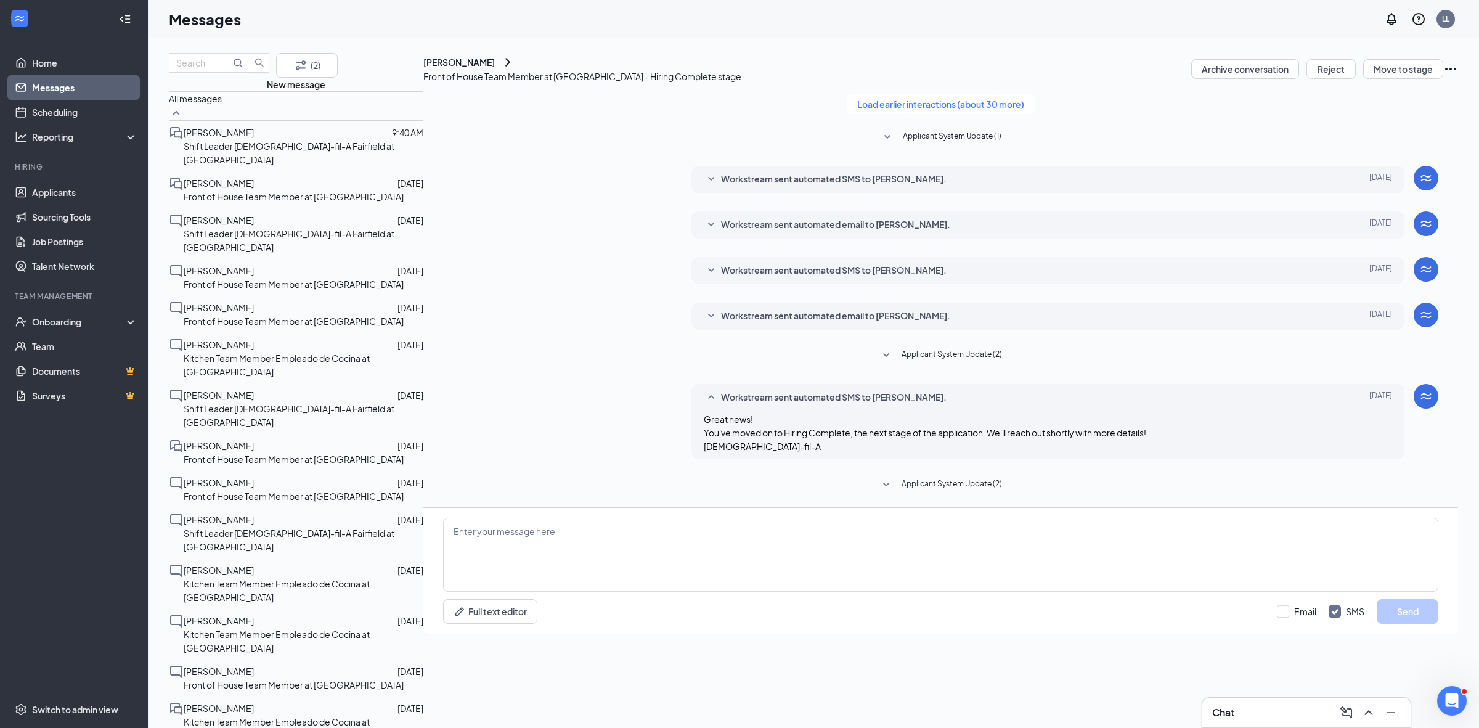
click at [721, 405] on span "Workstream sent automated SMS to [PERSON_NAME]." at bounding box center [833, 397] width 225 height 15
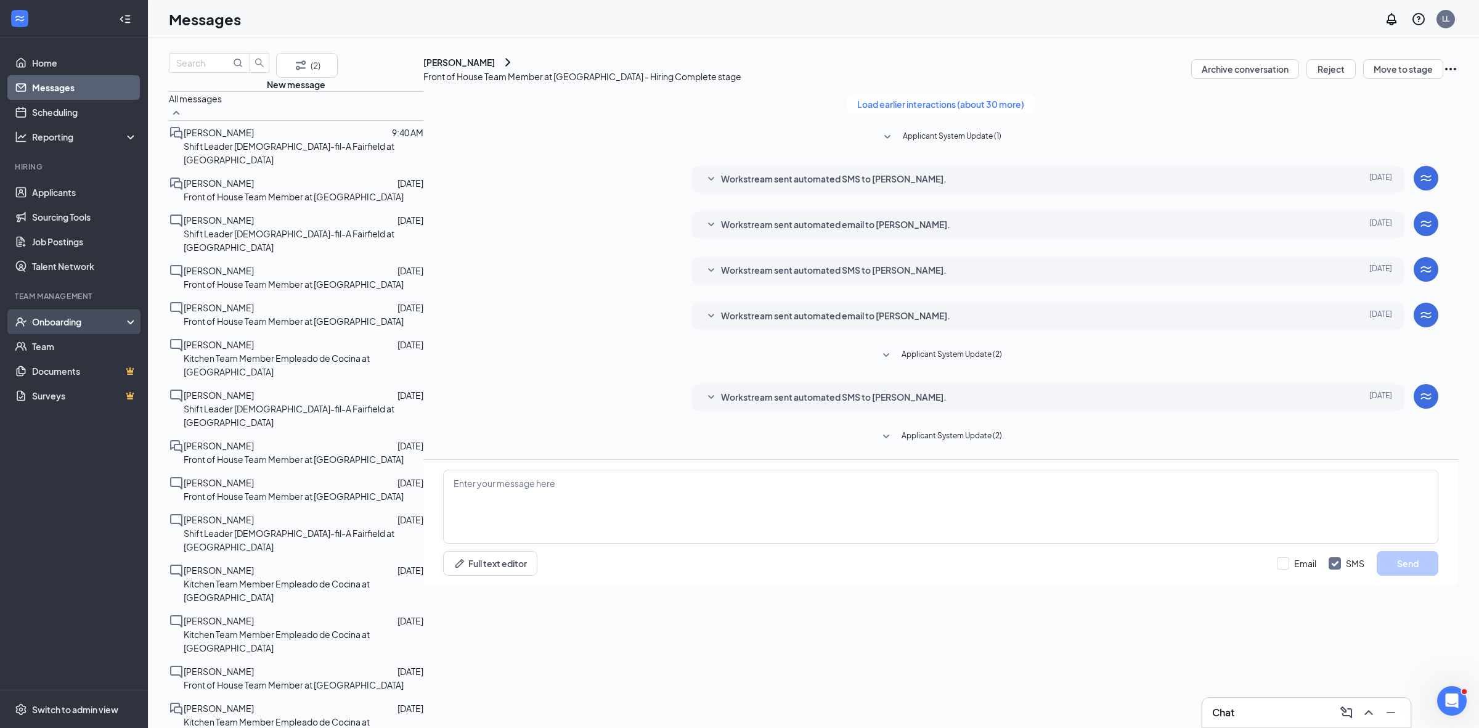
click at [71, 330] on div "Onboarding" at bounding box center [74, 321] width 148 height 25
click at [69, 342] on link "Overview" at bounding box center [84, 348] width 108 height 25
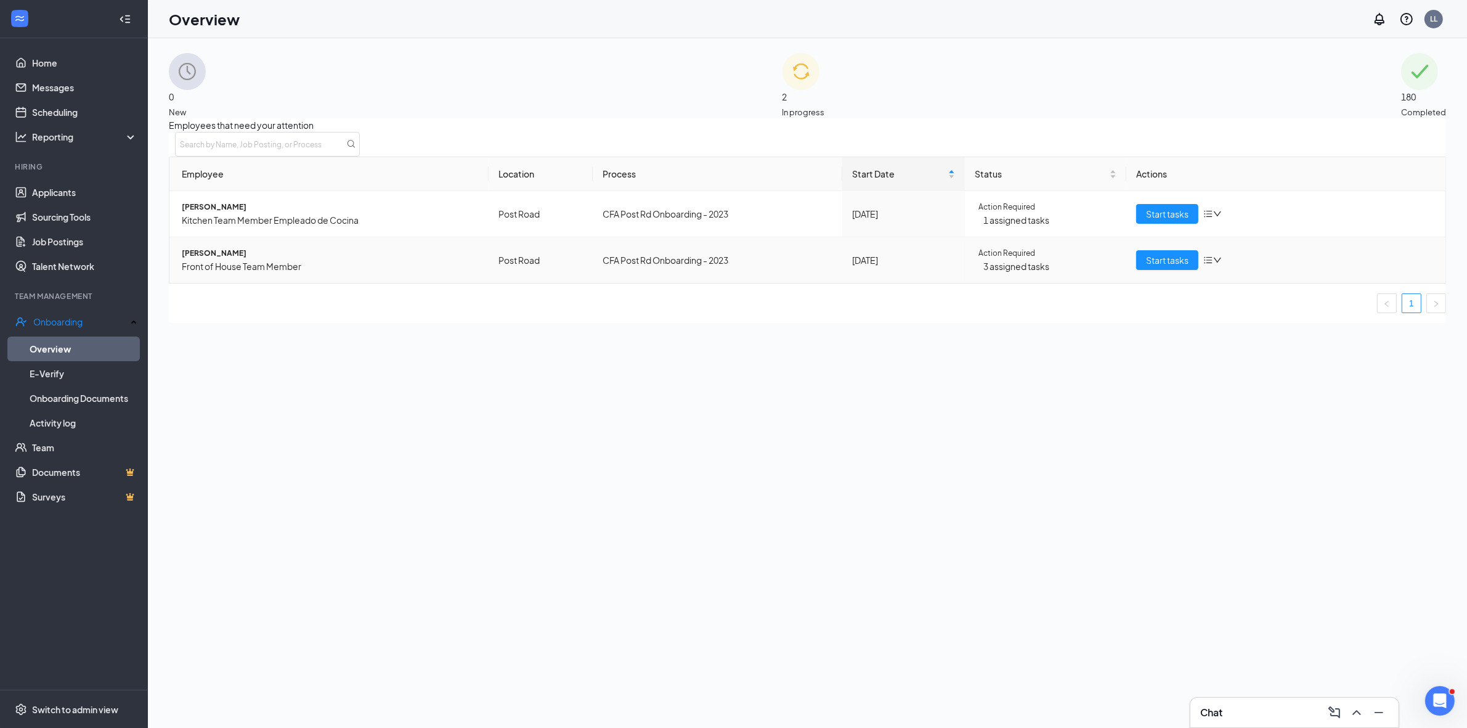
click at [216, 259] on span "[PERSON_NAME]" at bounding box center [330, 253] width 297 height 12
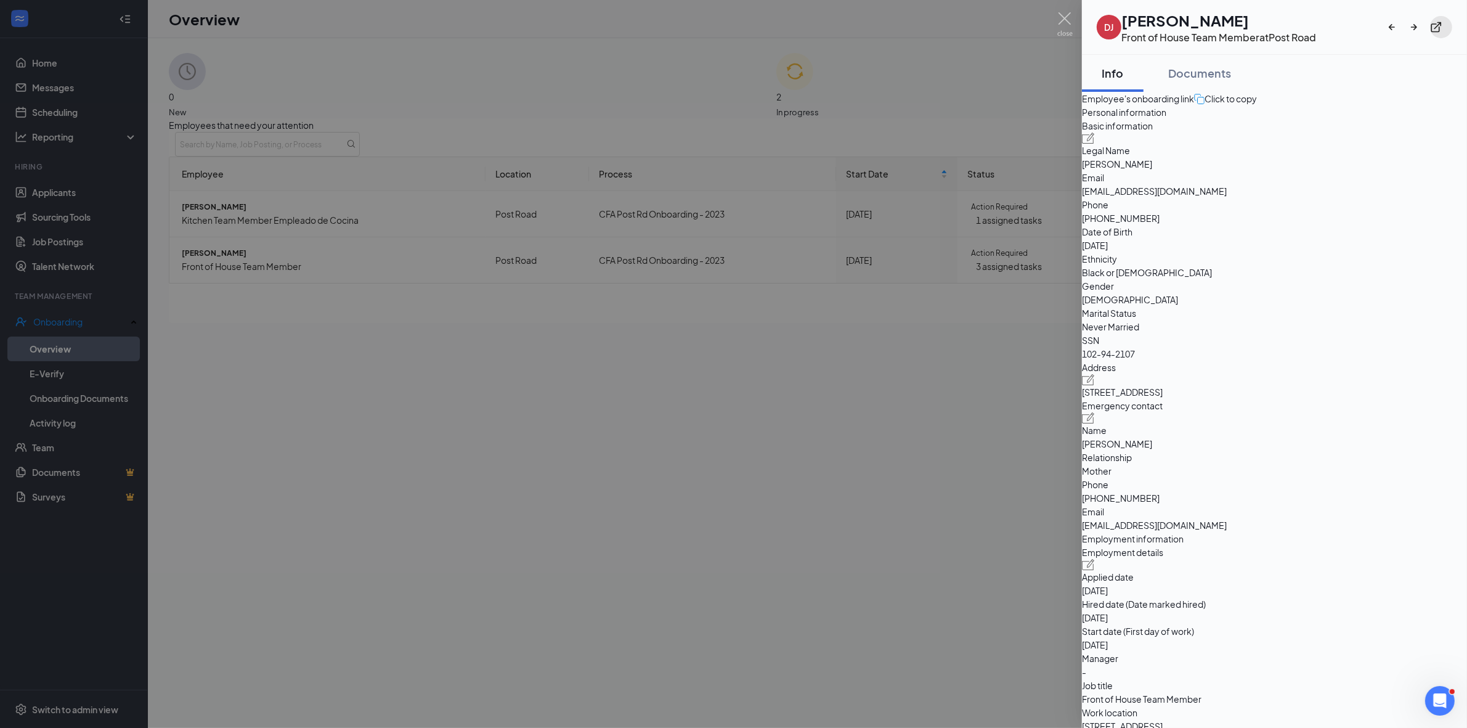
click at [1440, 25] on icon "ExternalLink" at bounding box center [1436, 27] width 12 height 12
click at [598, 380] on div at bounding box center [733, 364] width 1467 height 728
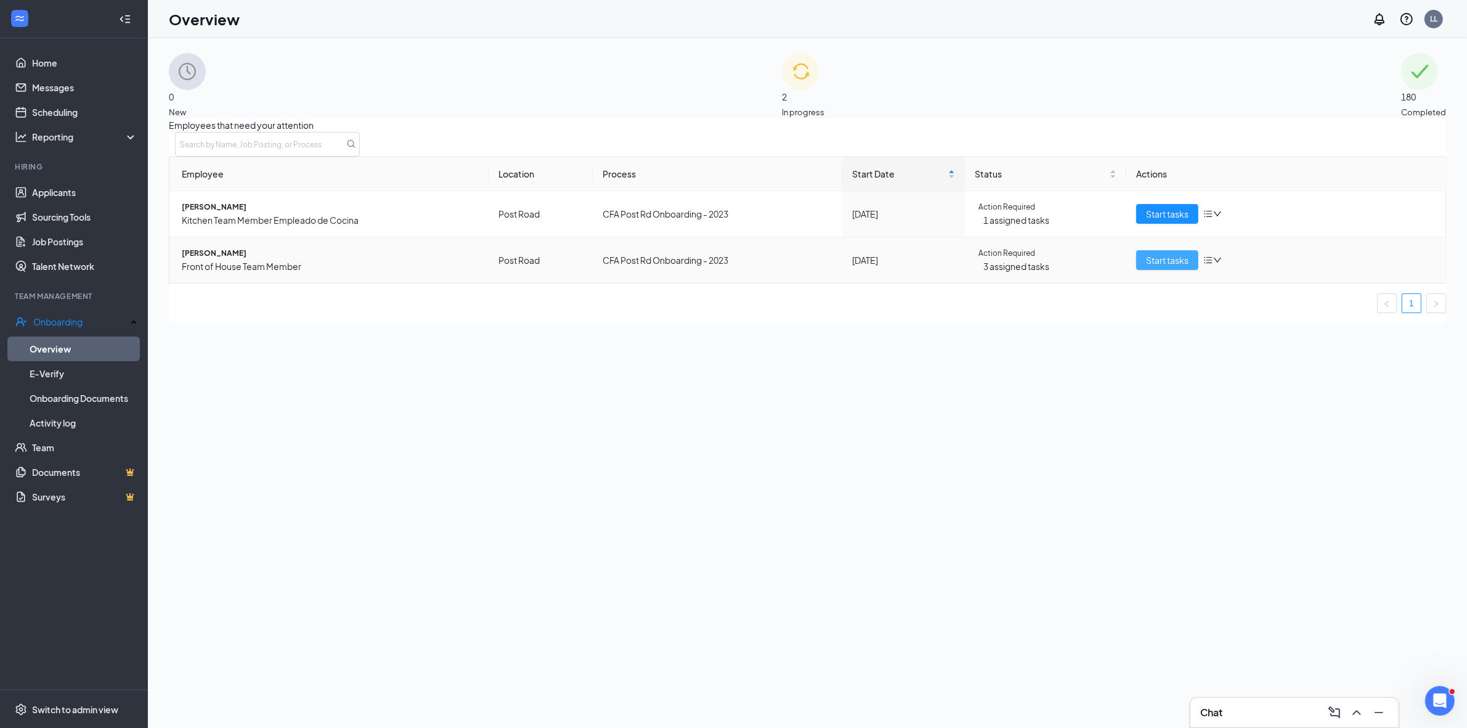
click at [1153, 267] on span "Start tasks" at bounding box center [1167, 260] width 43 height 14
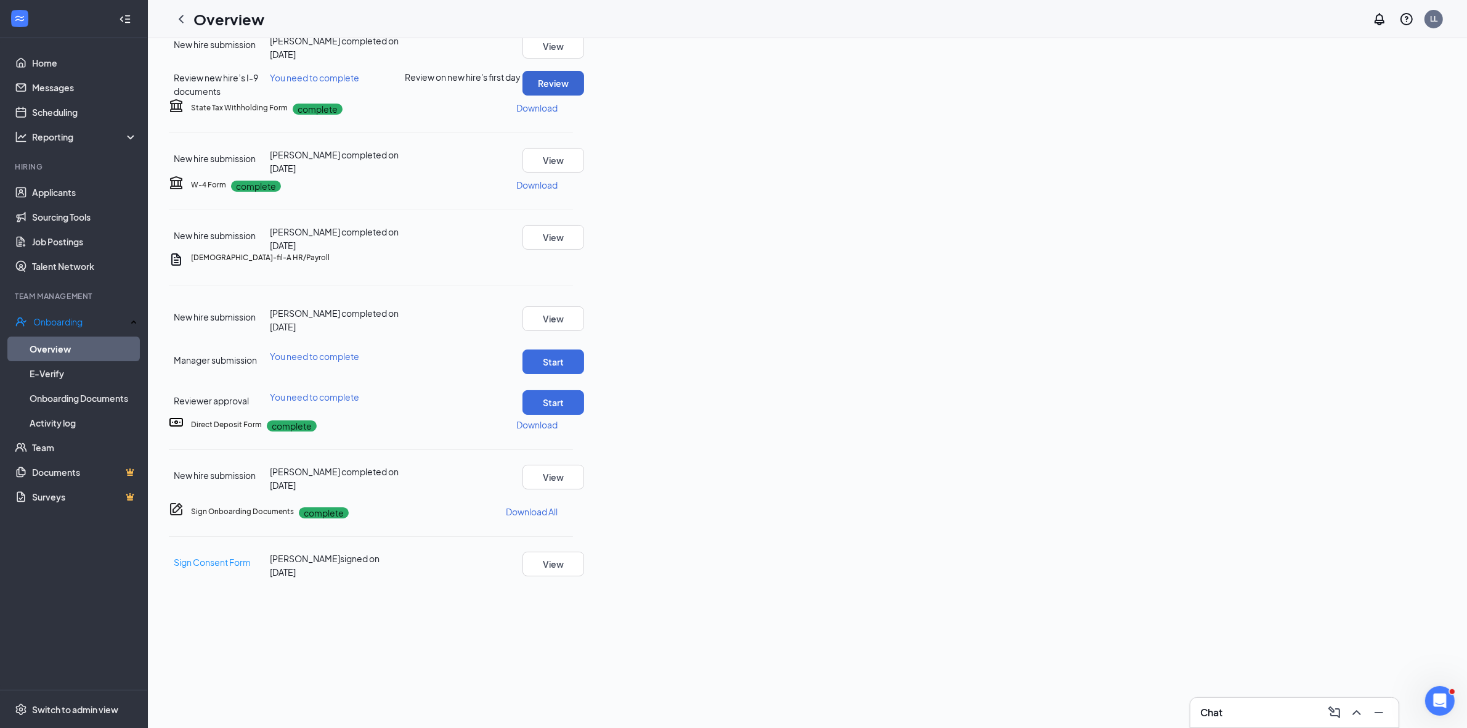
scroll to position [256, 0]
click at [584, 374] on button "Start" at bounding box center [553, 361] width 62 height 25
click at [584, 417] on button "Start" at bounding box center [553, 404] width 62 height 25
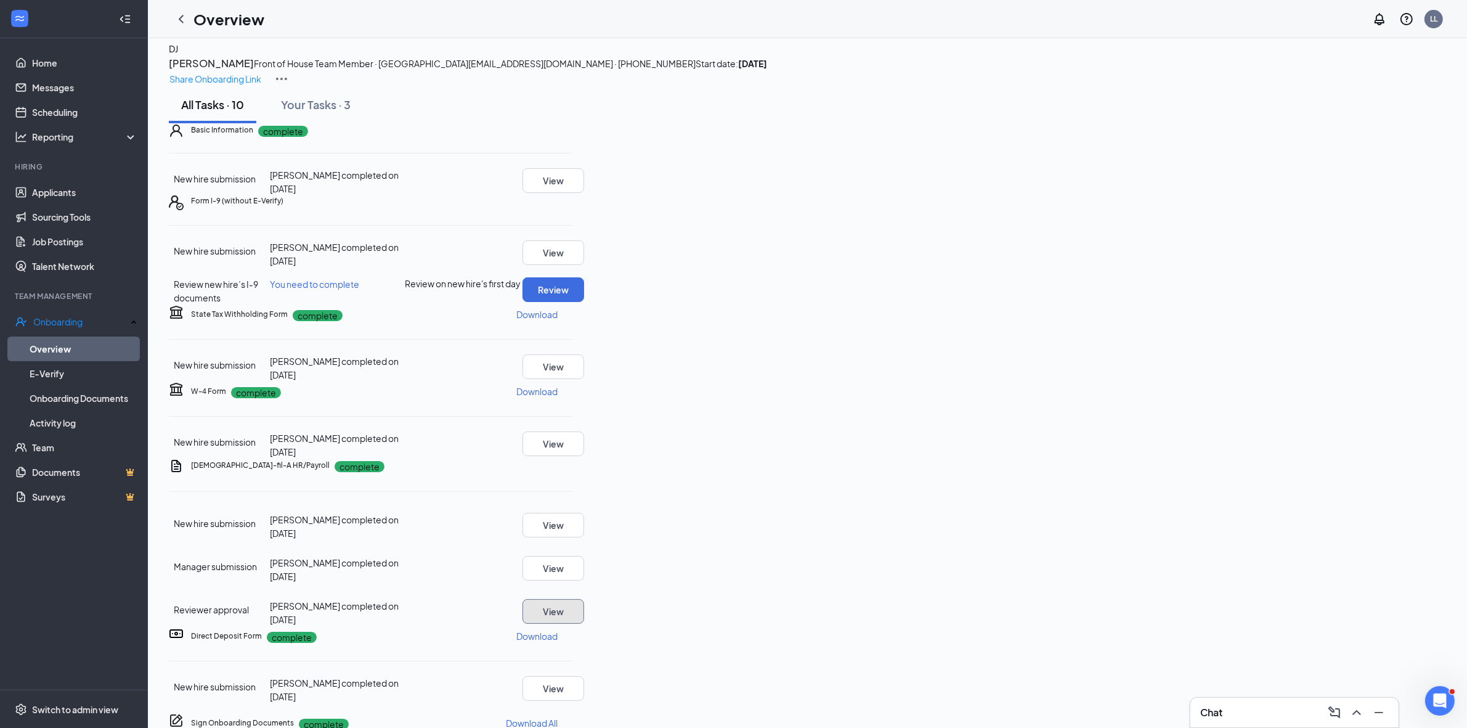
scroll to position [0, 0]
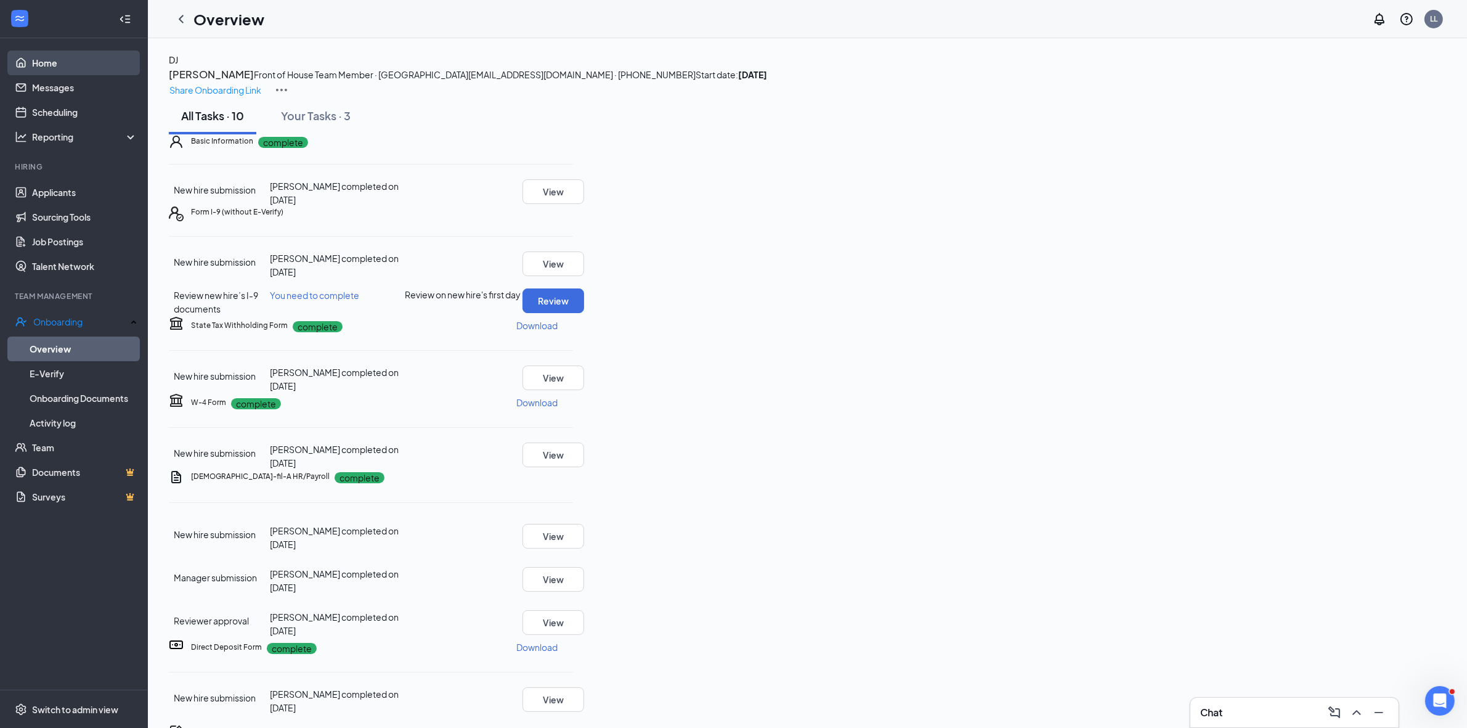
click at [62, 62] on link "Home" at bounding box center [84, 63] width 105 height 25
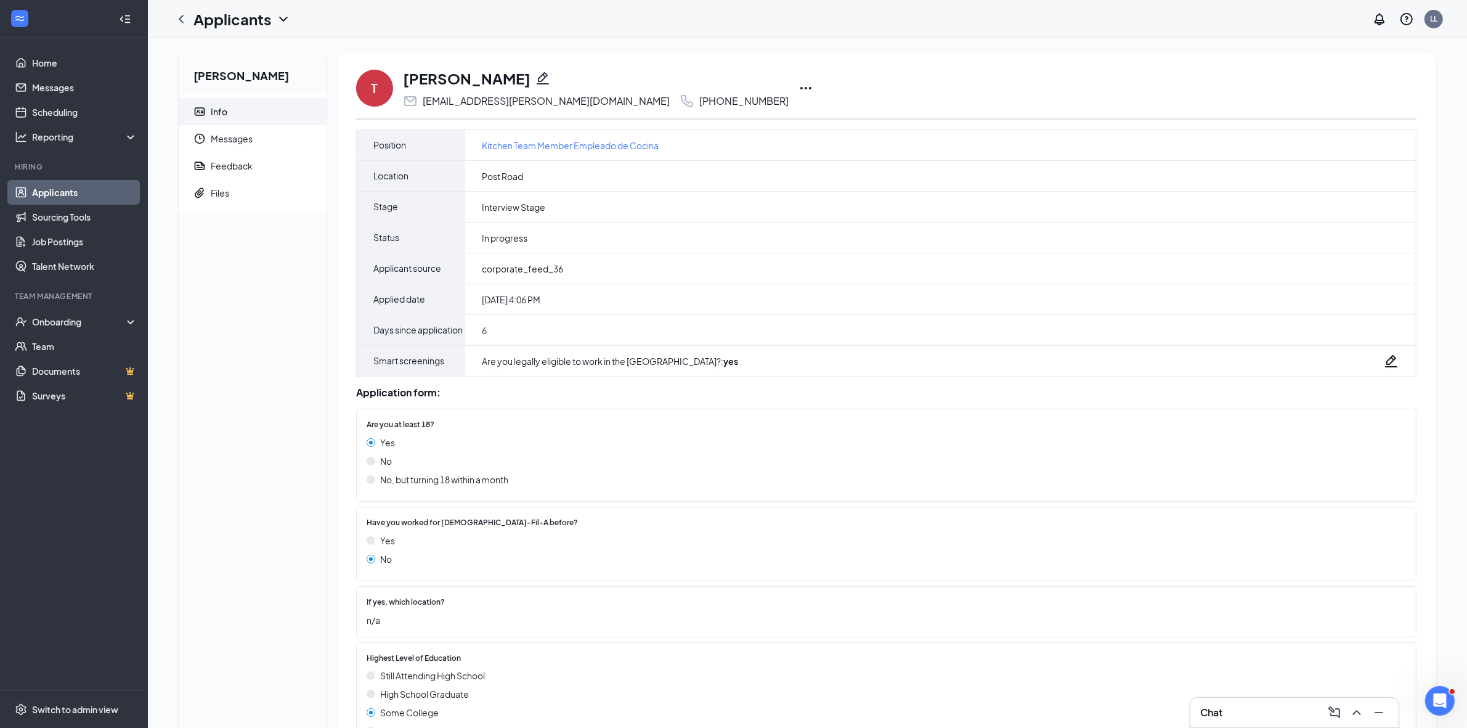
click at [798, 87] on icon "Ellipses" at bounding box center [805, 88] width 15 height 15
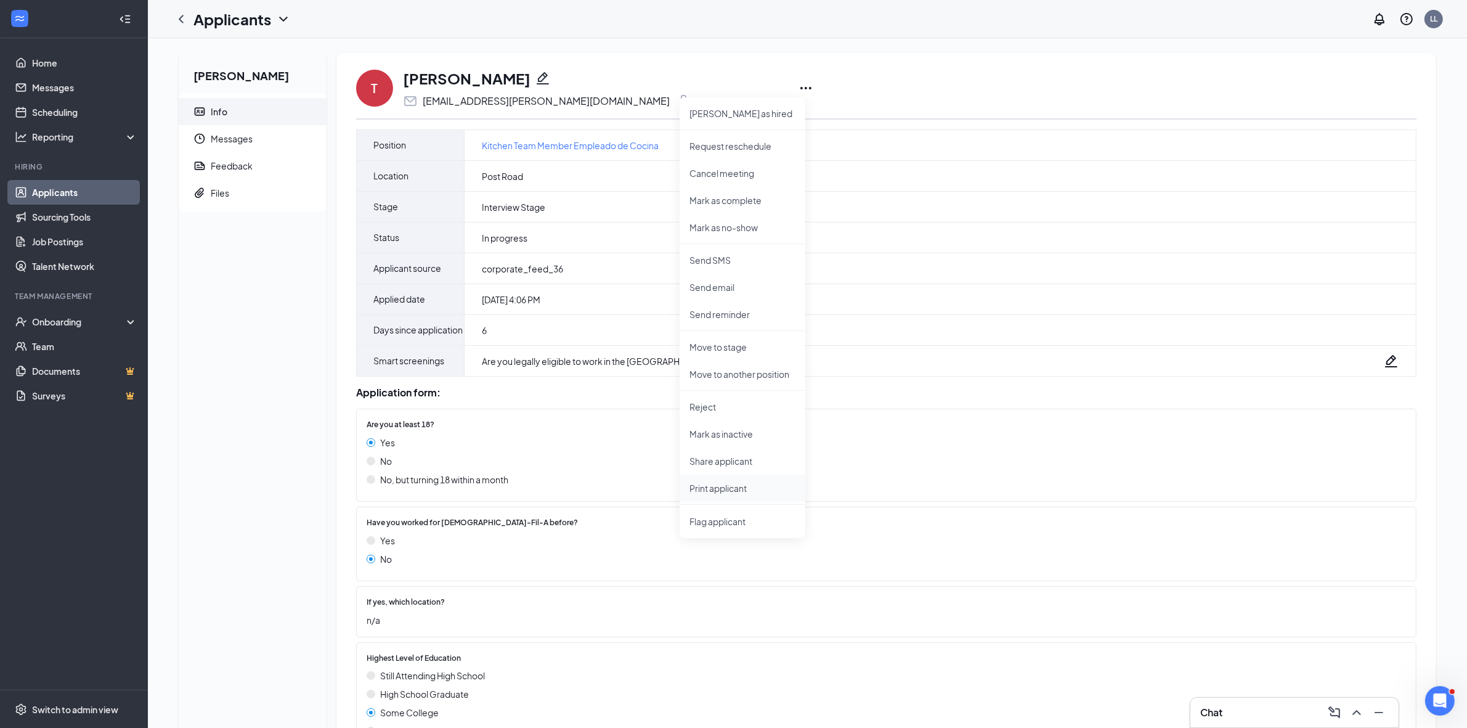
click at [741, 482] on p "Print applicant" at bounding box center [742, 488] width 106 height 12
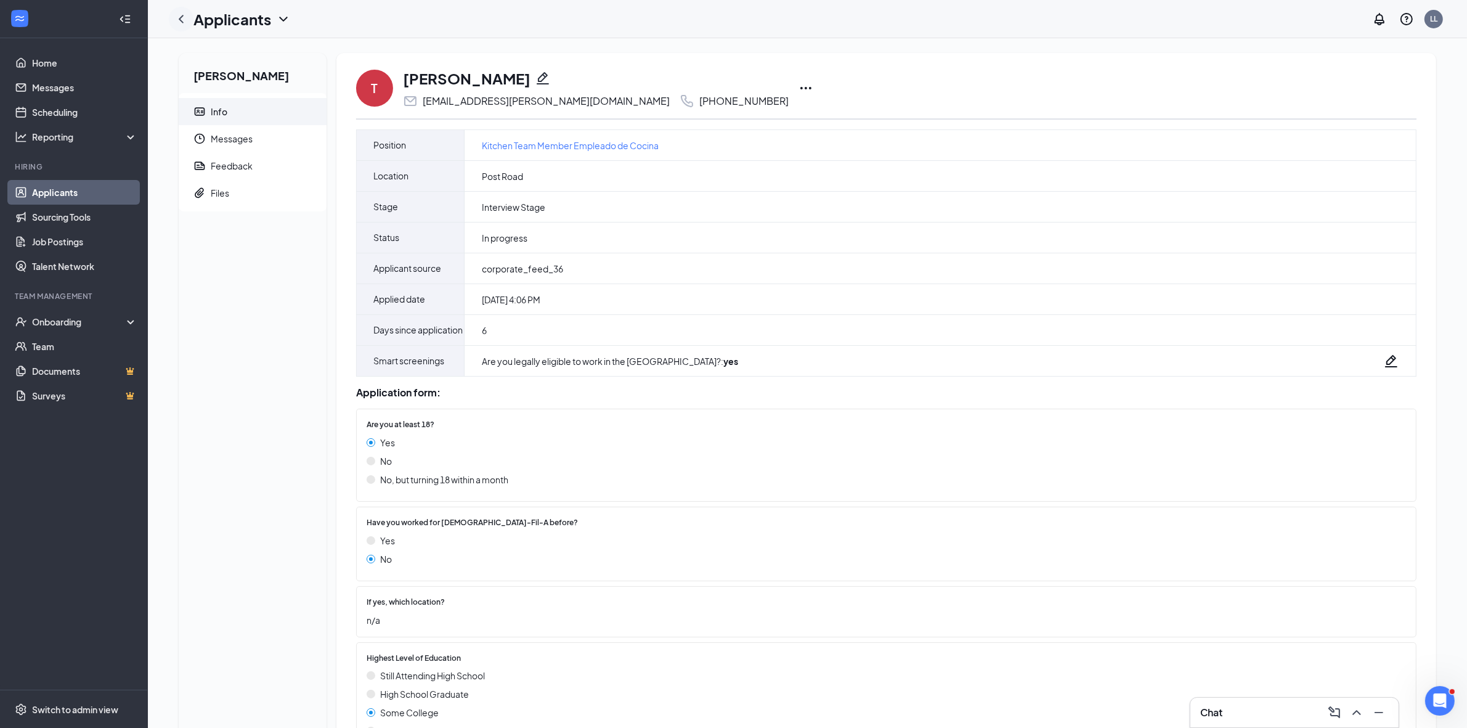
click at [182, 26] on div at bounding box center [181, 19] width 25 height 25
click at [182, 20] on icon "ChevronLeft" at bounding box center [181, 19] width 5 height 8
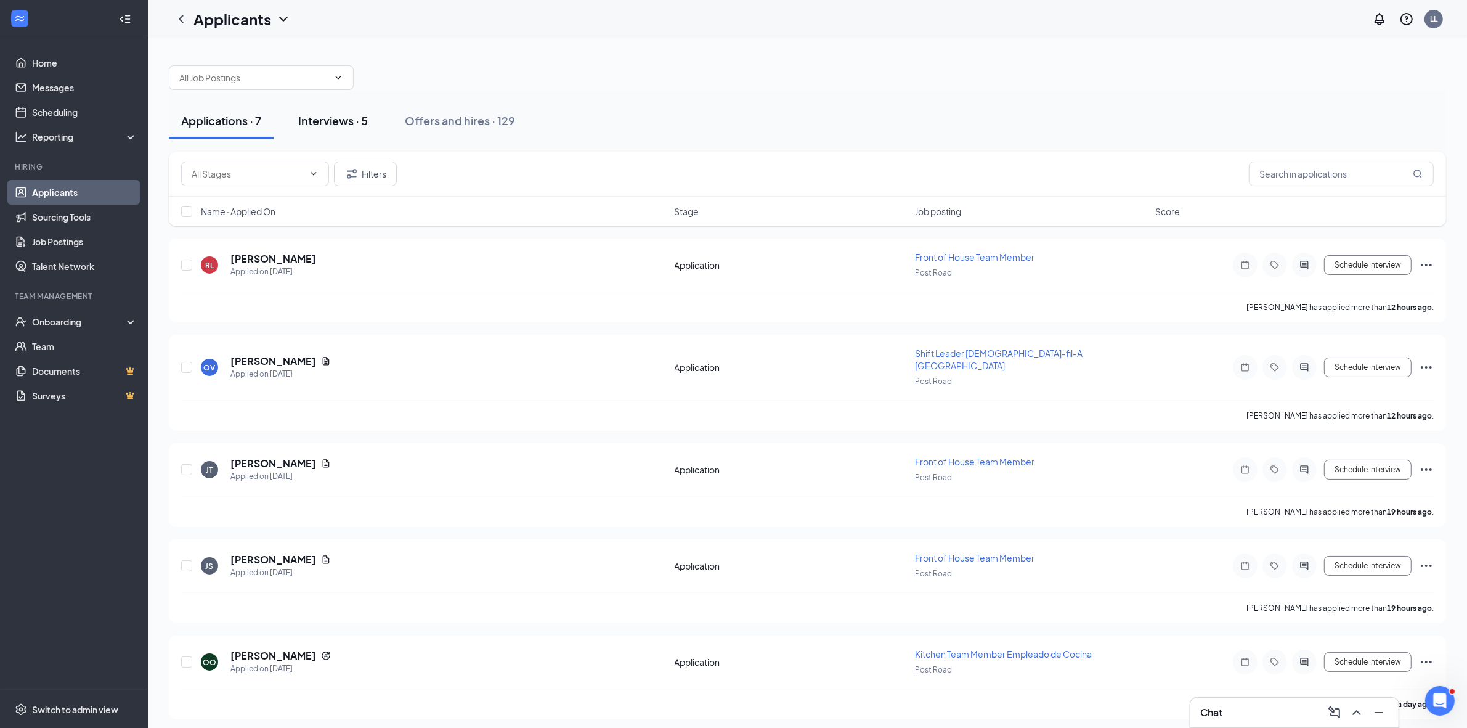
click at [327, 126] on div "Interviews · 5" at bounding box center [333, 120] width 70 height 15
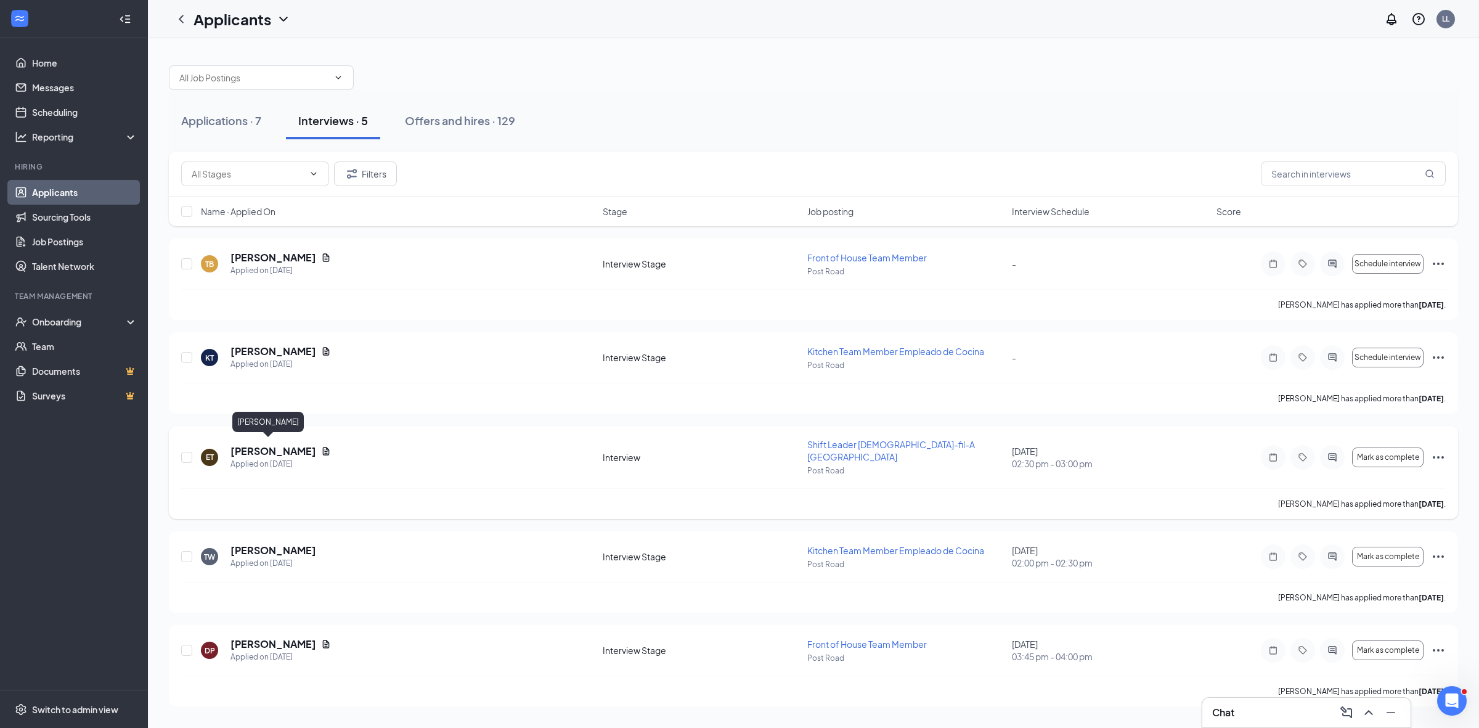
click at [253, 444] on h5 "[PERSON_NAME]" at bounding box center [273, 451] width 86 height 14
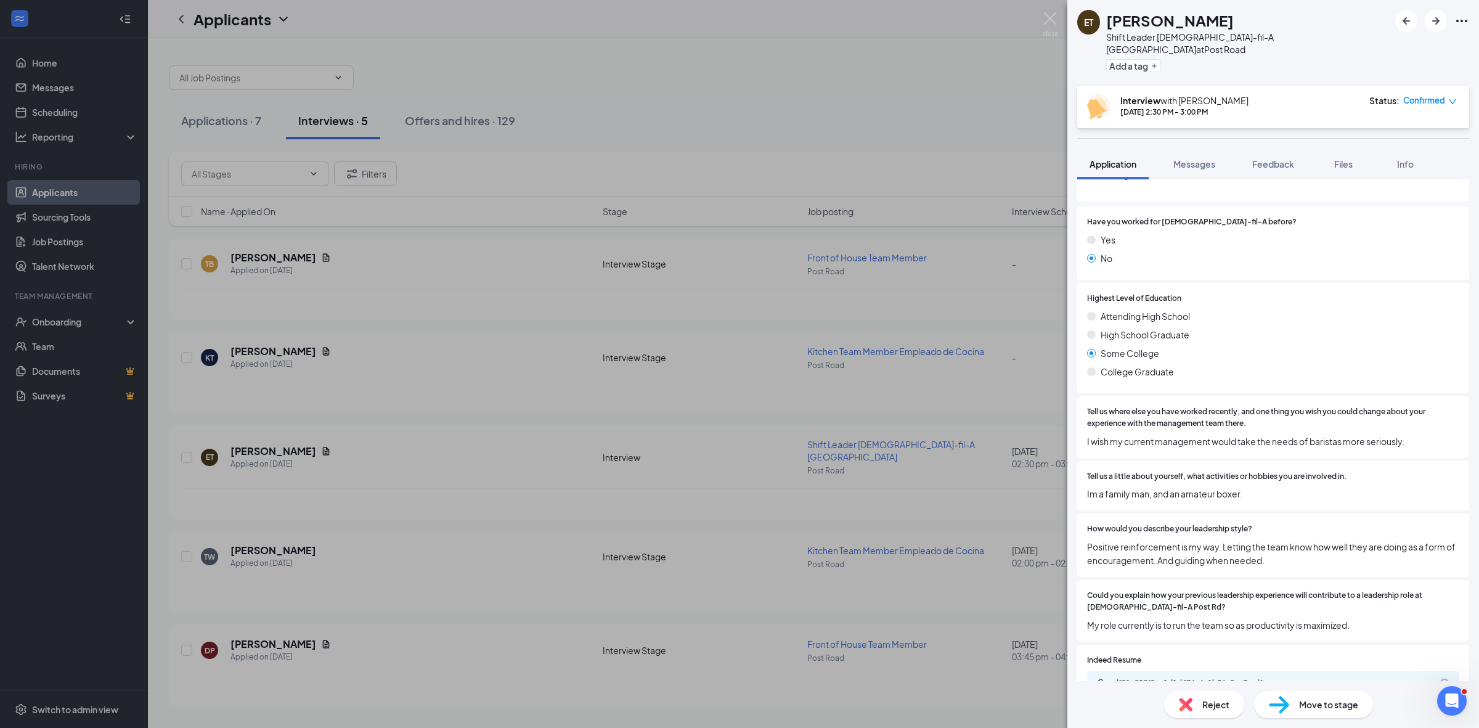
scroll to position [171, 0]
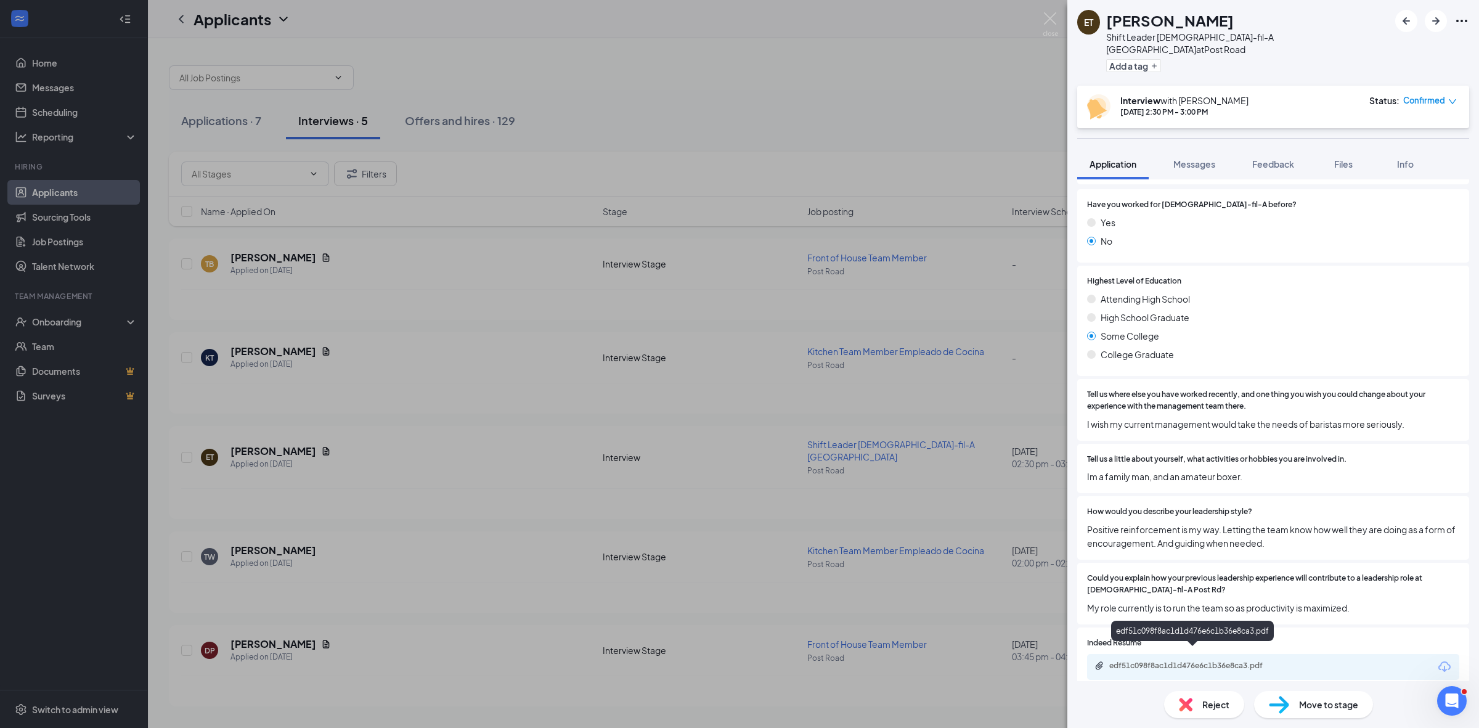
click at [1171, 660] on div "edf51c098f8ac1d1d476e6c1b36e8ca3.pdf" at bounding box center [1195, 665] width 172 height 10
click at [1431, 22] on icon "ArrowRight" at bounding box center [1435, 21] width 15 height 15
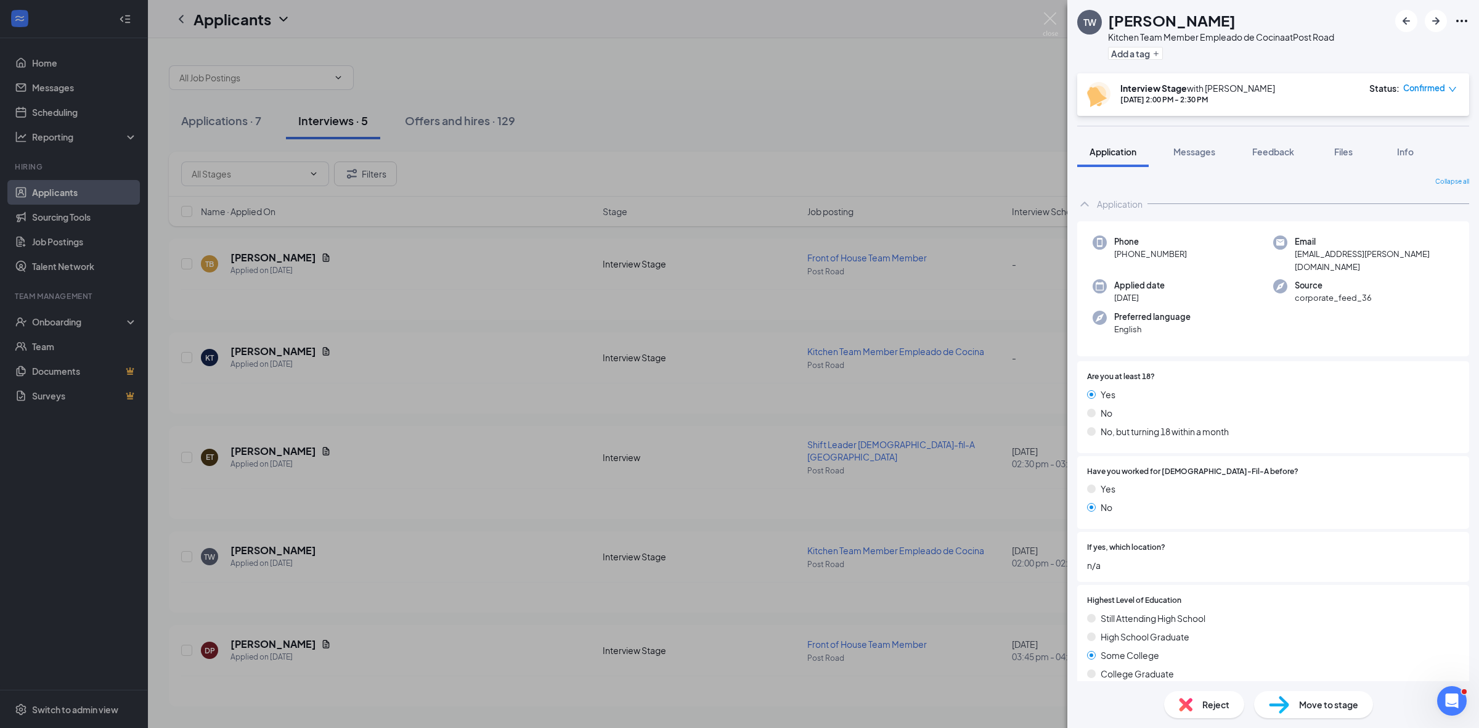
click at [936, 75] on div "TW [PERSON_NAME] Kitchen Team Member Empleado de Cocina at [GEOGRAPHIC_DATA] Ad…" at bounding box center [739, 364] width 1479 height 728
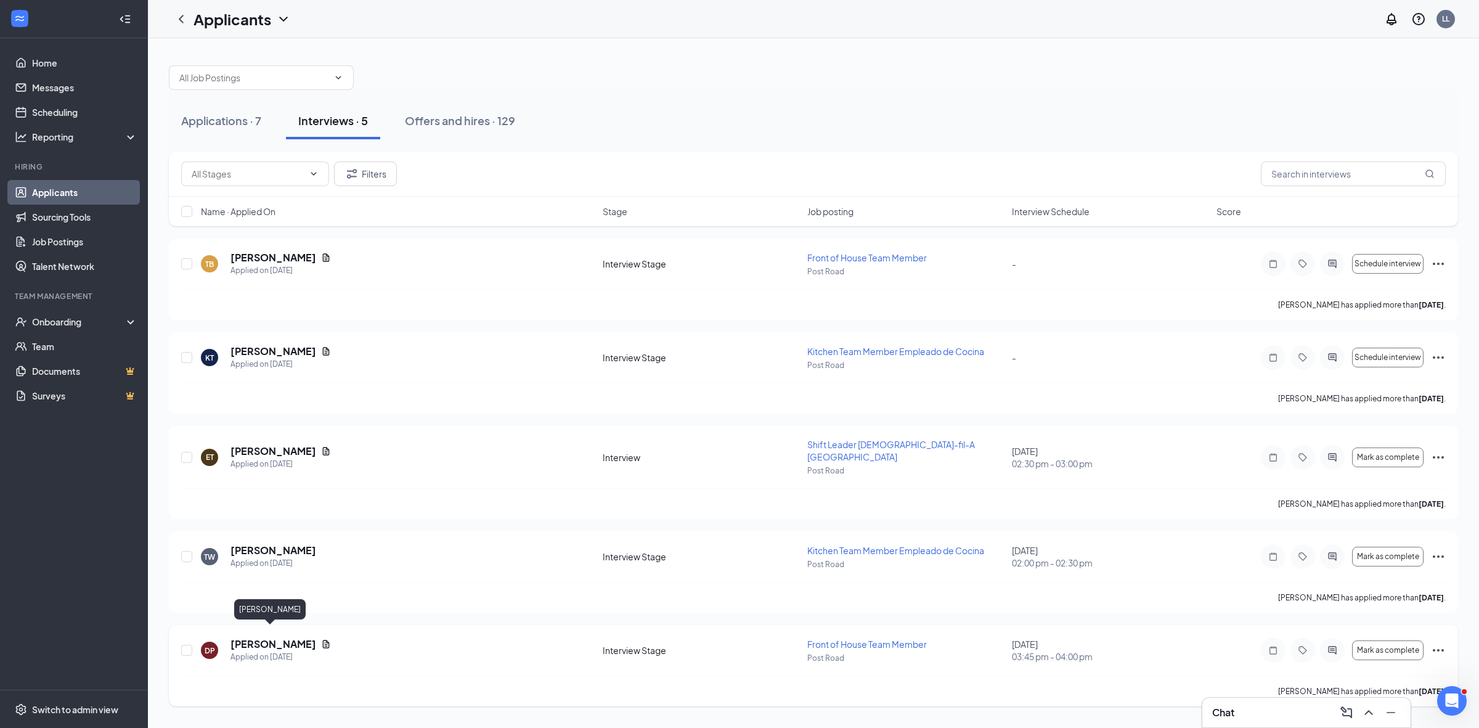
click at [264, 637] on h5 "[PERSON_NAME]" at bounding box center [273, 644] width 86 height 14
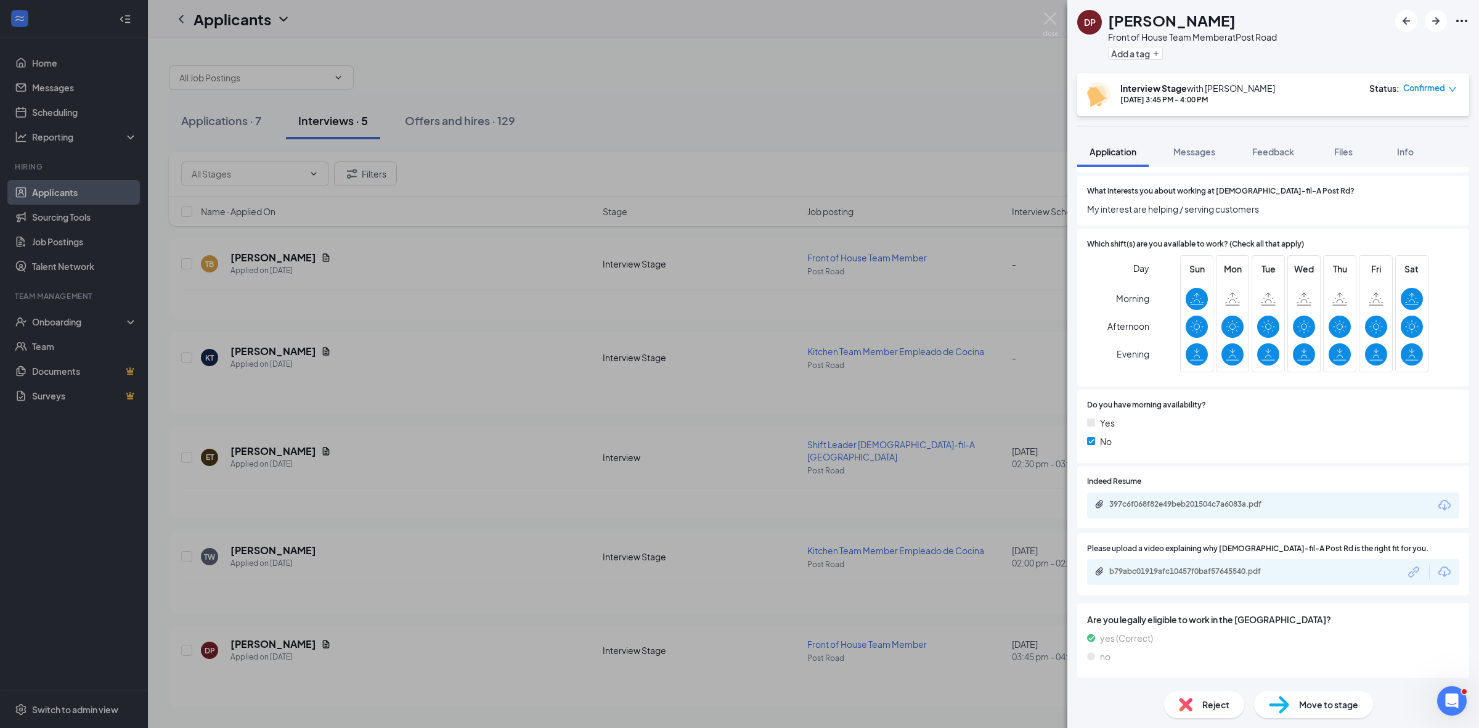
scroll to position [721, 0]
click at [1187, 501] on div "397c6f068f82e49beb201504c7a6083a.pdf" at bounding box center [1195, 504] width 172 height 10
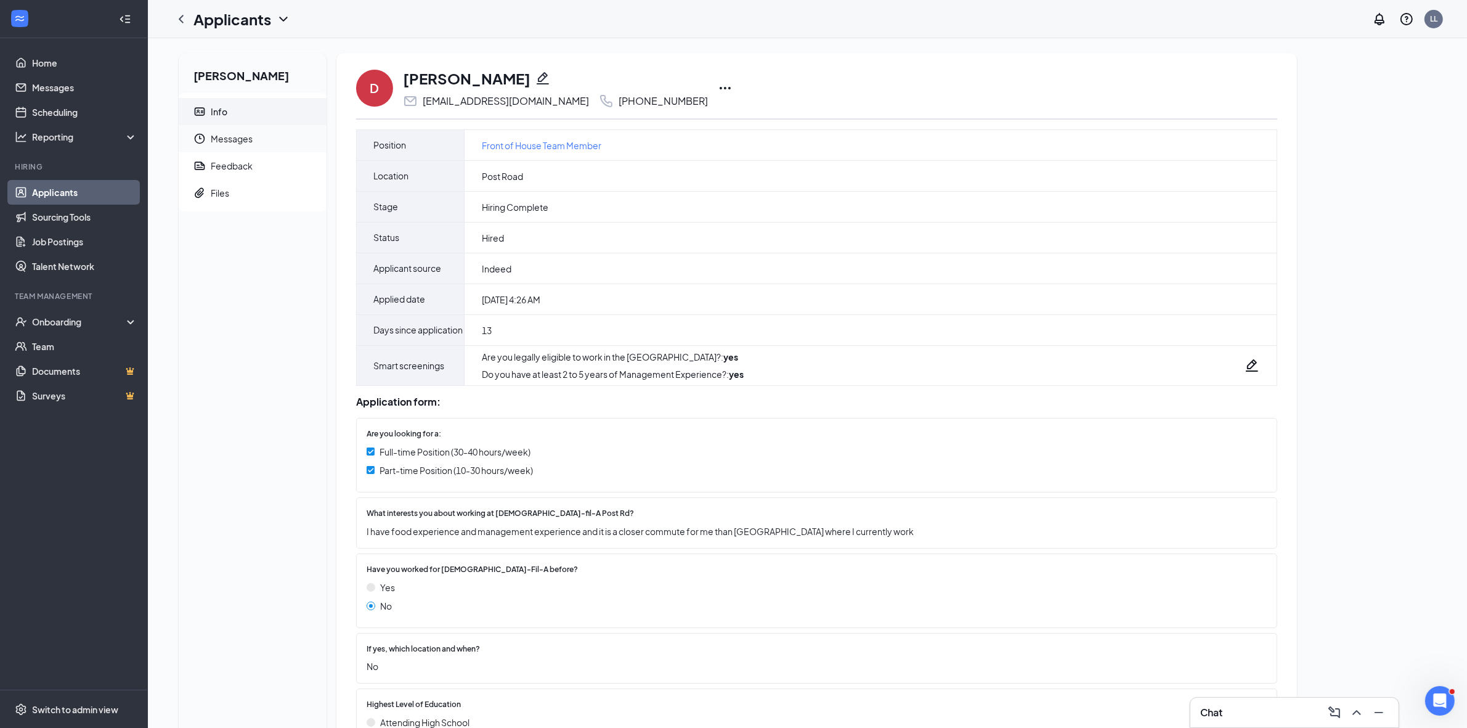
click at [232, 130] on span "Messages" at bounding box center [264, 138] width 106 height 27
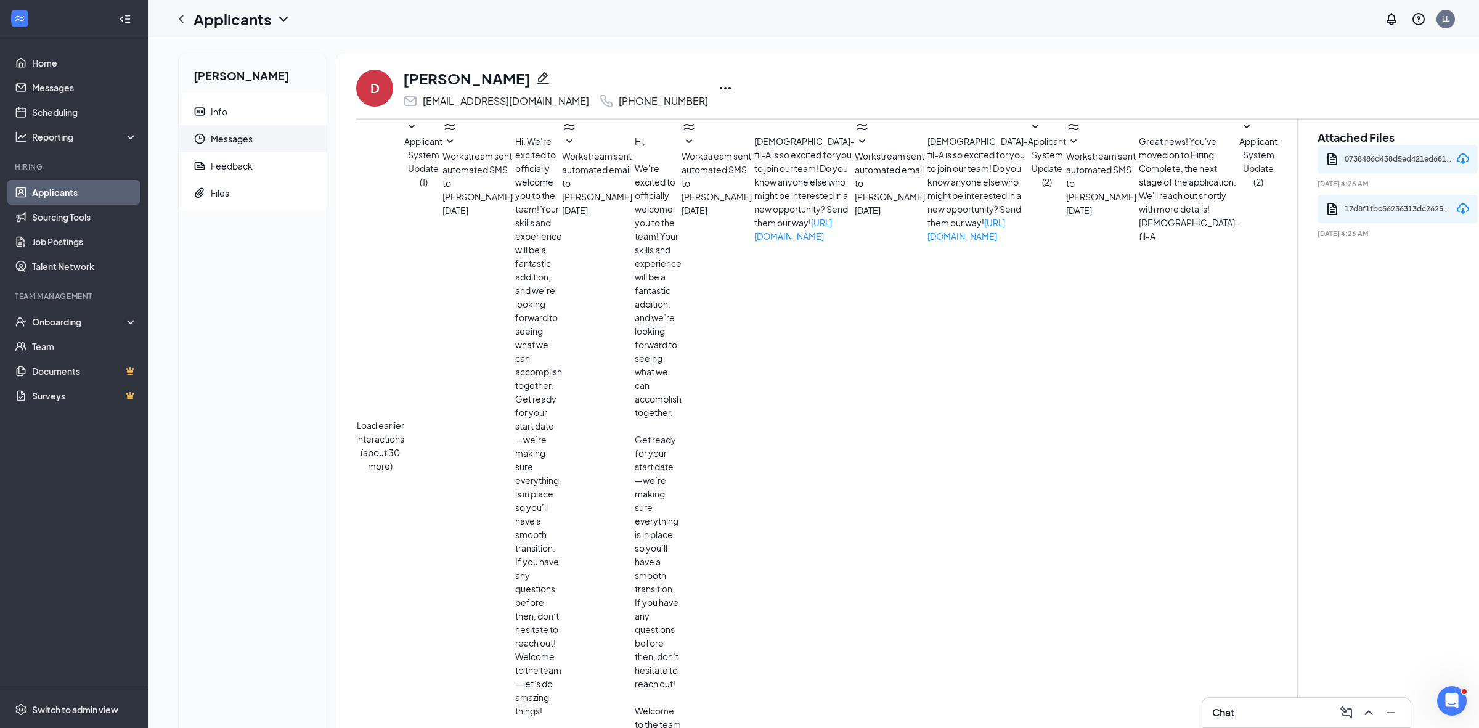
click at [404, 418] on button "Load earlier interactions (about 30 more)" at bounding box center [380, 445] width 48 height 54
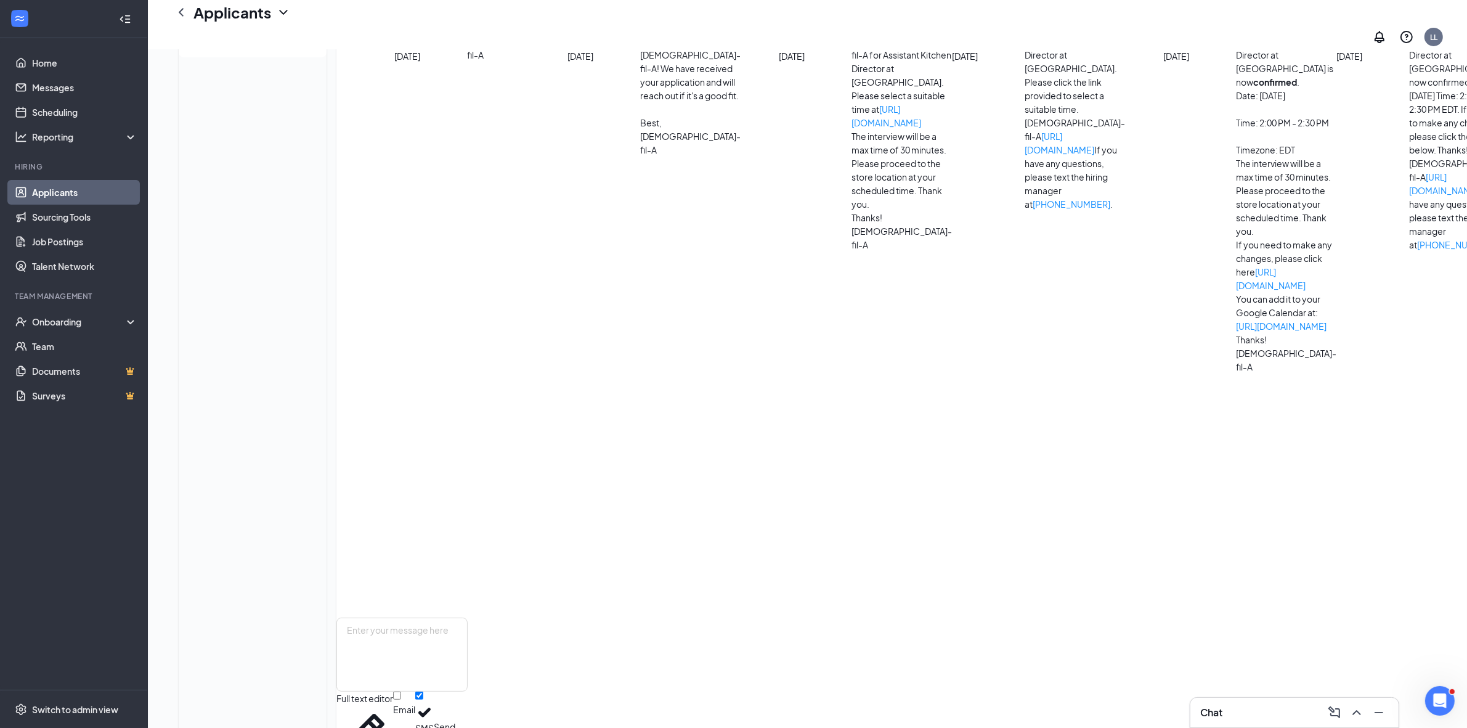
scroll to position [231, 0]
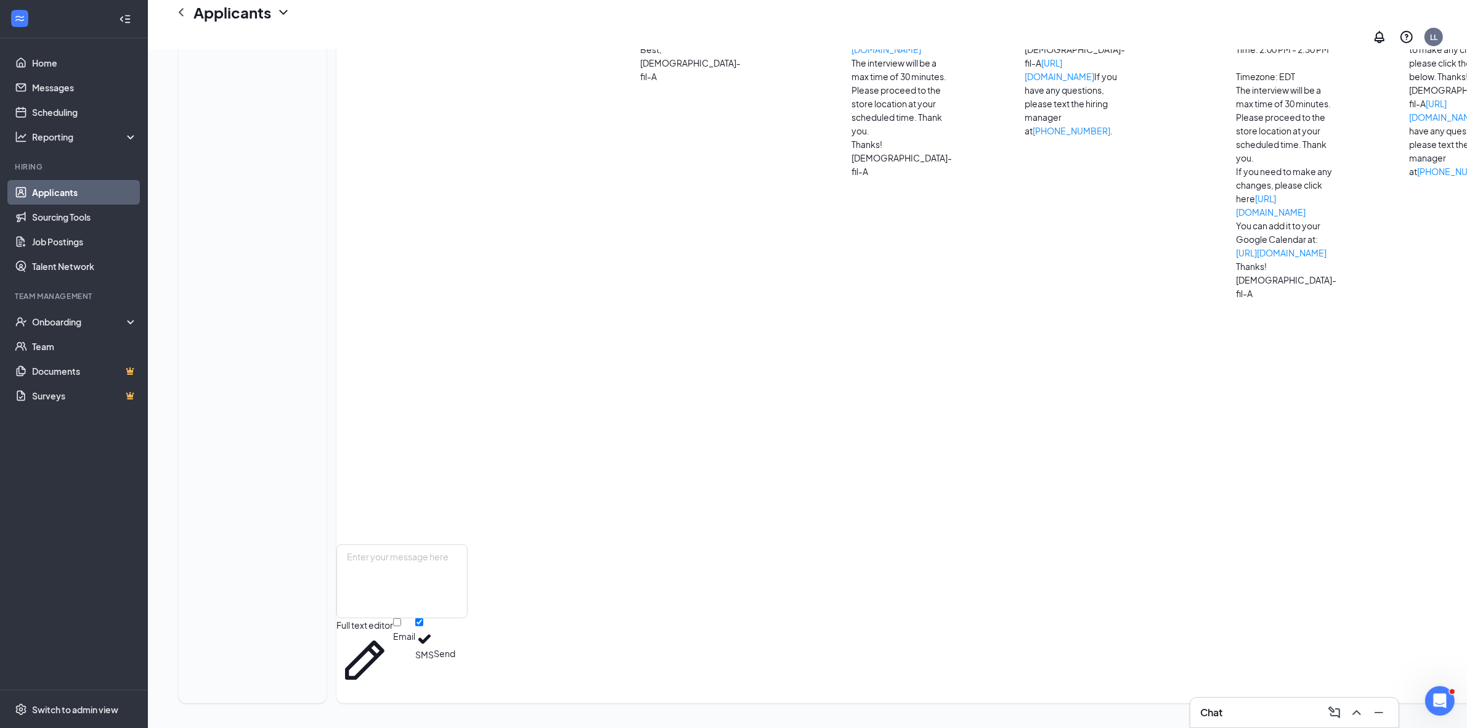
scroll to position [1155, 0]
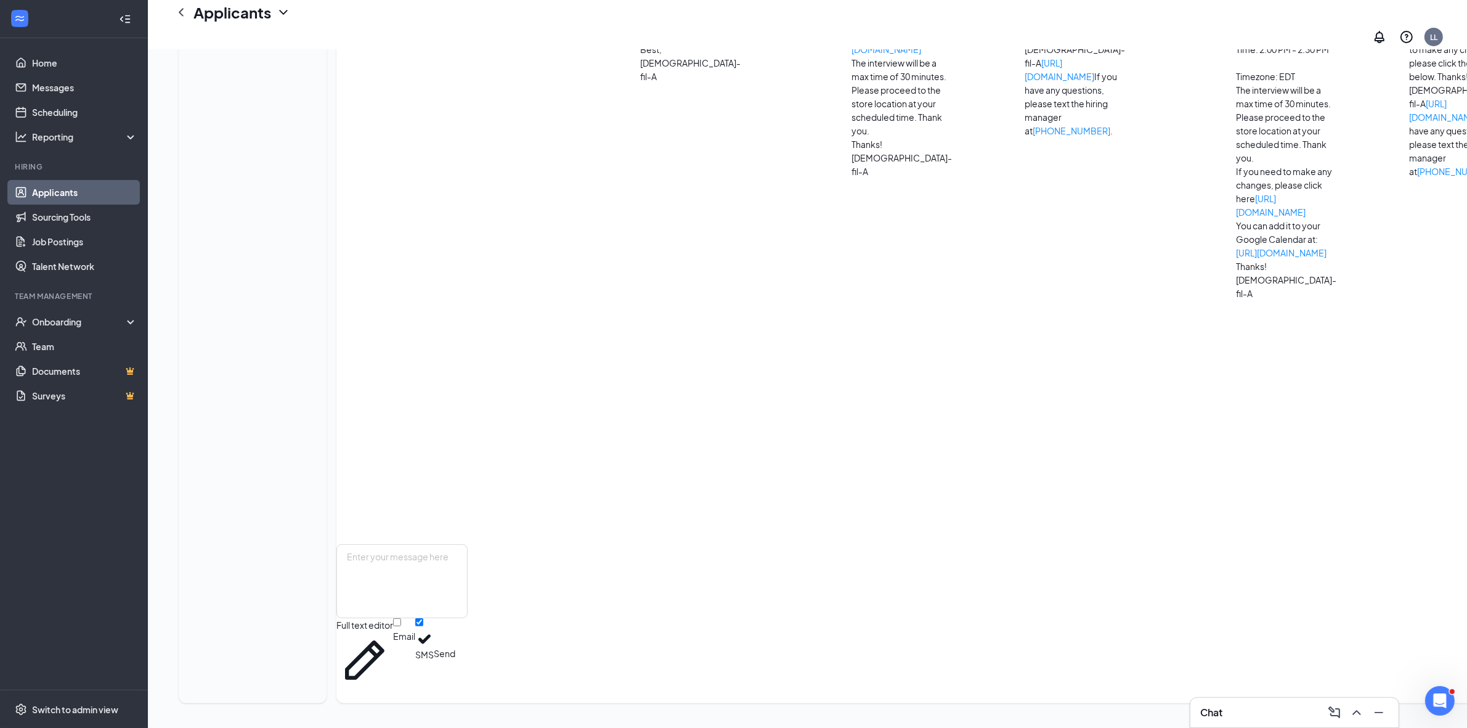
drag, startPoint x: 820, startPoint y: 201, endPoint x: 978, endPoint y: 267, distance: 170.7
drag, startPoint x: 978, startPoint y: 266, endPoint x: 968, endPoint y: 267, distance: 9.9
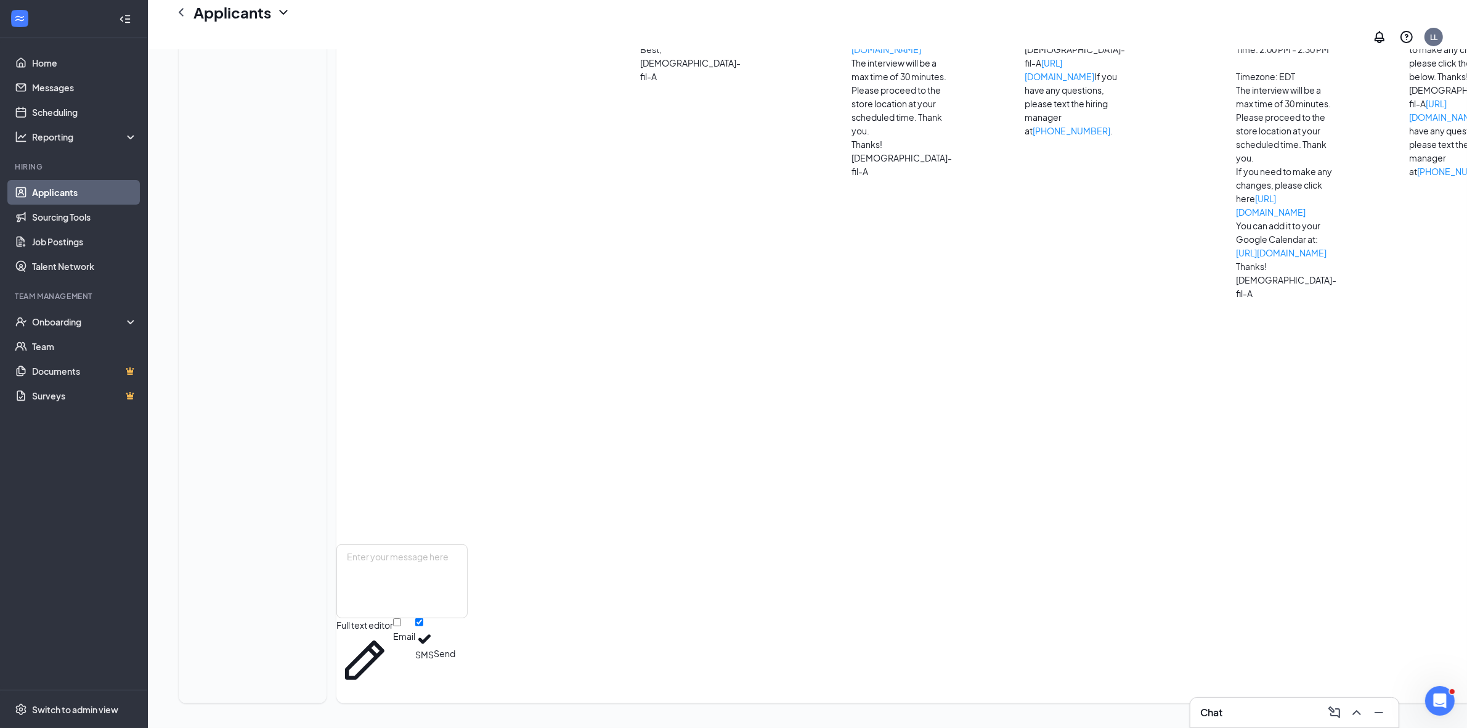
drag, startPoint x: 965, startPoint y: 224, endPoint x: 857, endPoint y: 222, distance: 107.8
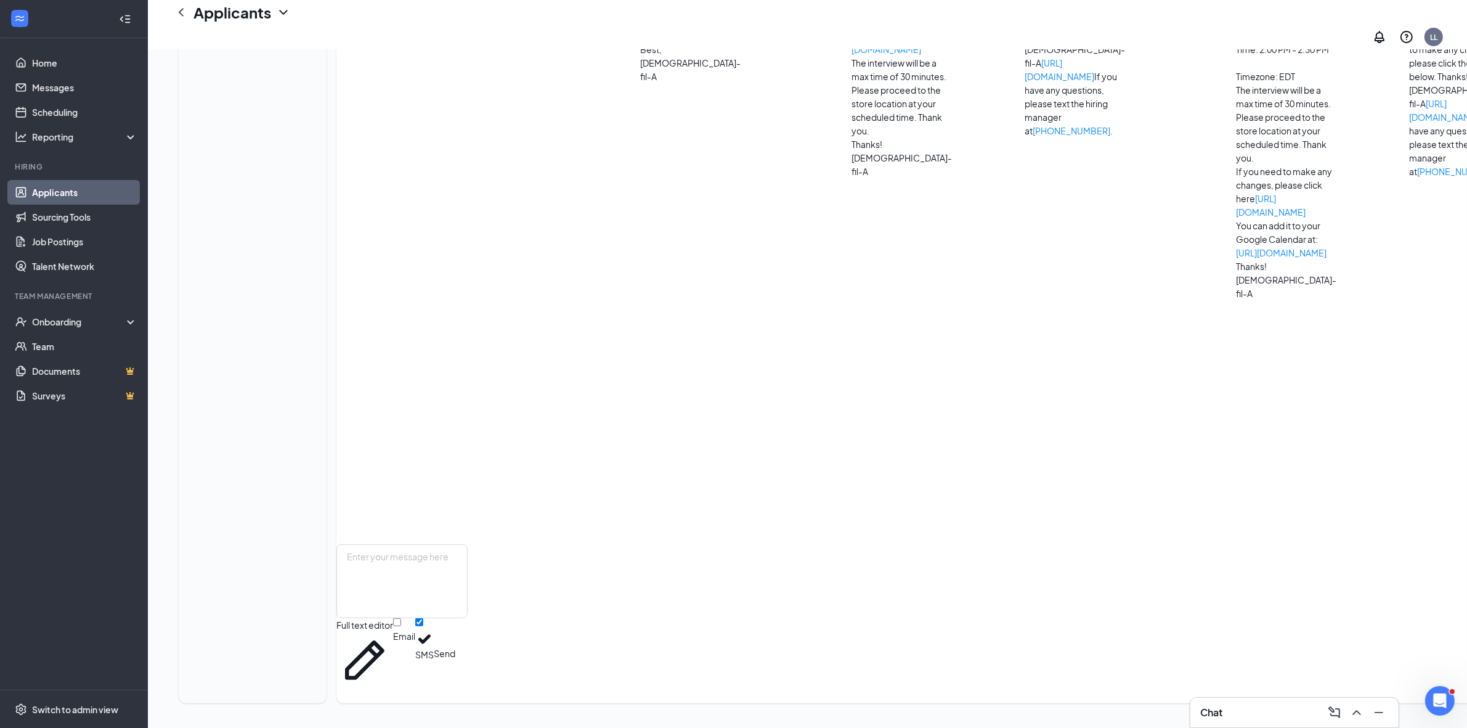
drag, startPoint x: 968, startPoint y: 152, endPoint x: 848, endPoint y: 147, distance: 119.6
copy span "Thursday, August 28th at 3pm"
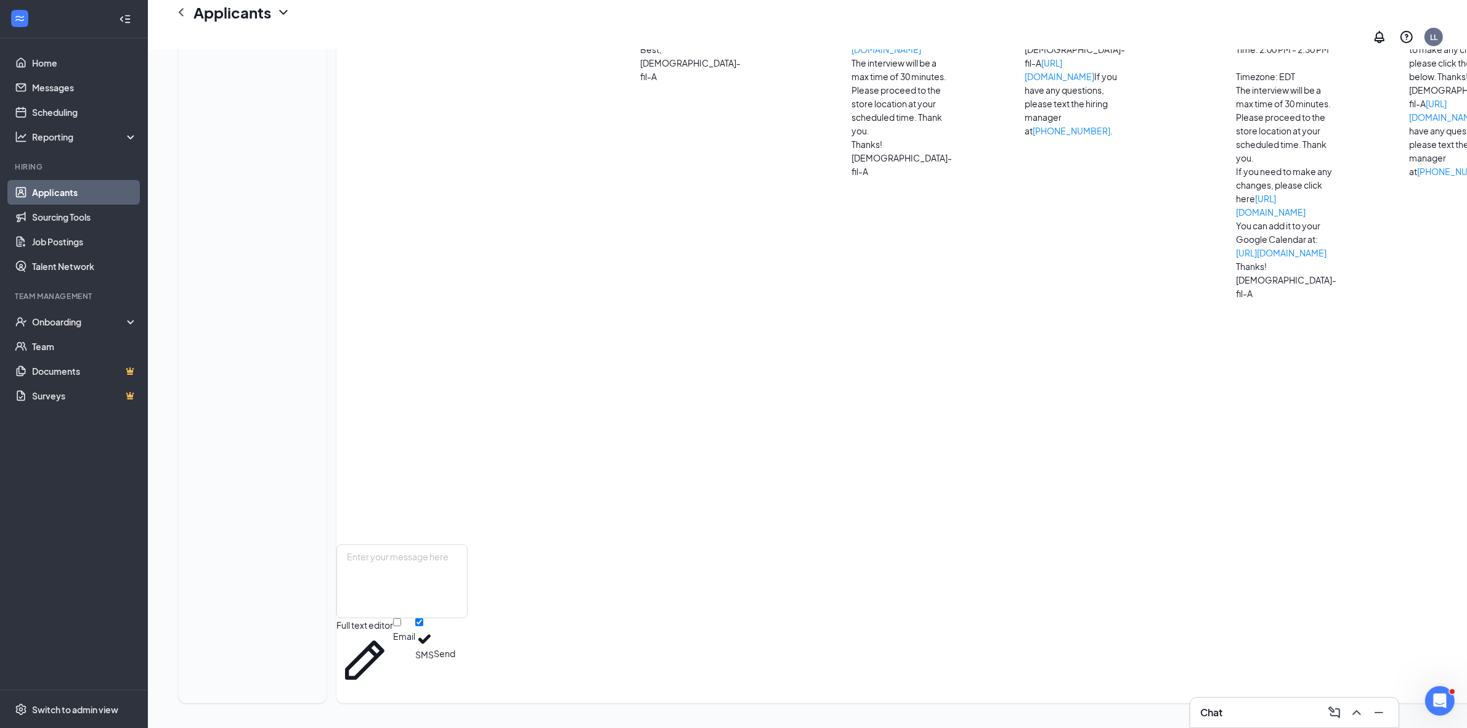
drag, startPoint x: 964, startPoint y: 153, endPoint x: 846, endPoint y: 155, distance: 118.3
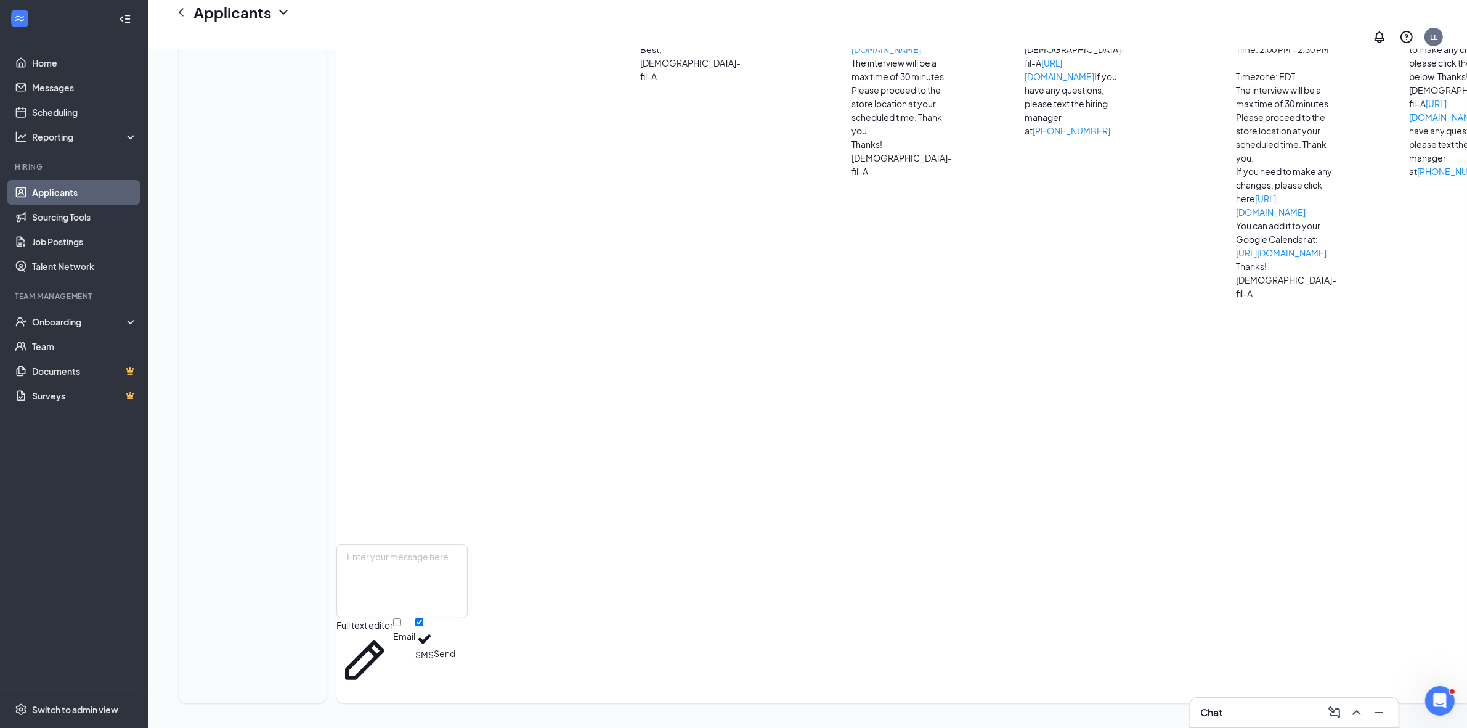
copy span "Thursday, August 28th at 3pm"
click at [468, 593] on textarea at bounding box center [401, 581] width 131 height 74
paste textarea "Thursday, August 28th at 3pm"
type textarea "Thank you for speaking this morning. We look forward to seeing you on Thursday,…"
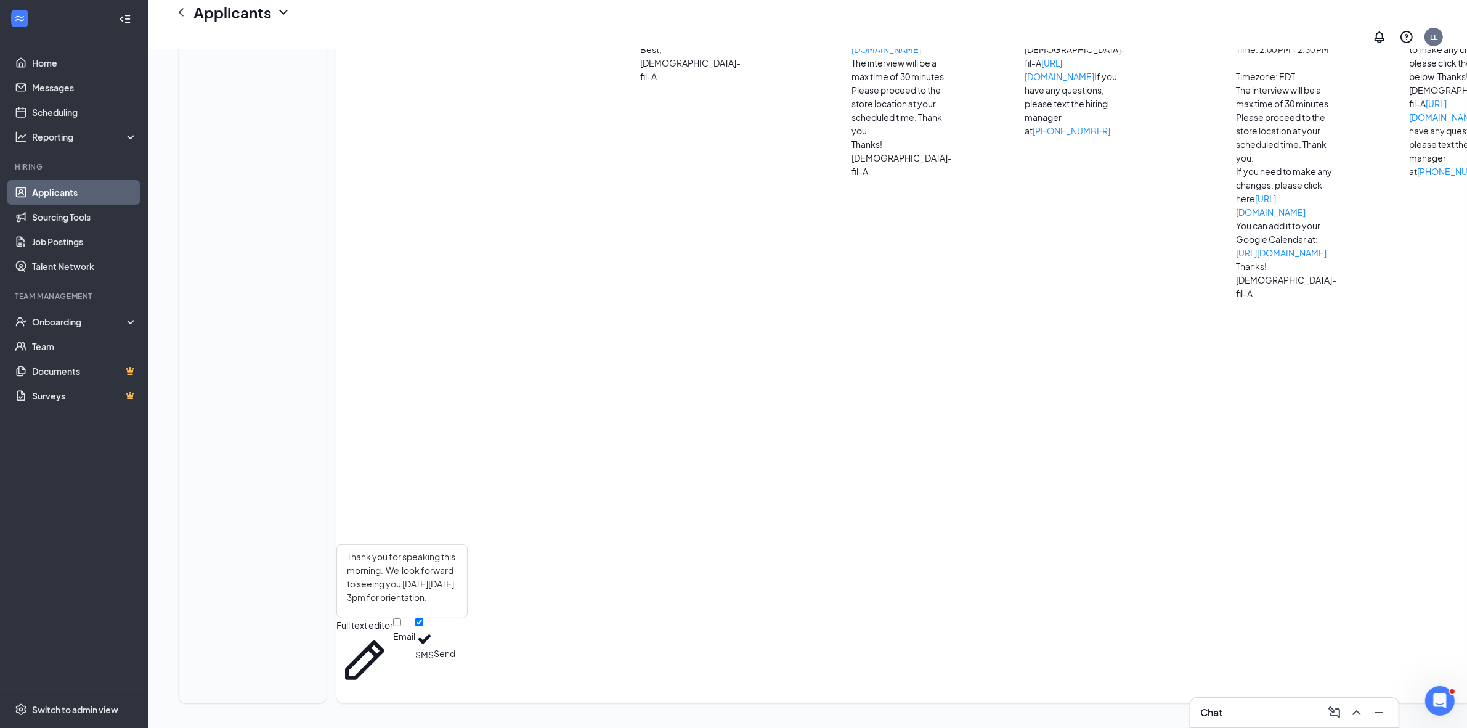
click at [455, 672] on button "Send" at bounding box center [445, 653] width 22 height 70
click at [468, 599] on textarea at bounding box center [401, 581] width 131 height 74
type textarea "Please remember to bring your State ID with your Social Security Card as well."
click at [455, 672] on button "Send" at bounding box center [445, 653] width 22 height 70
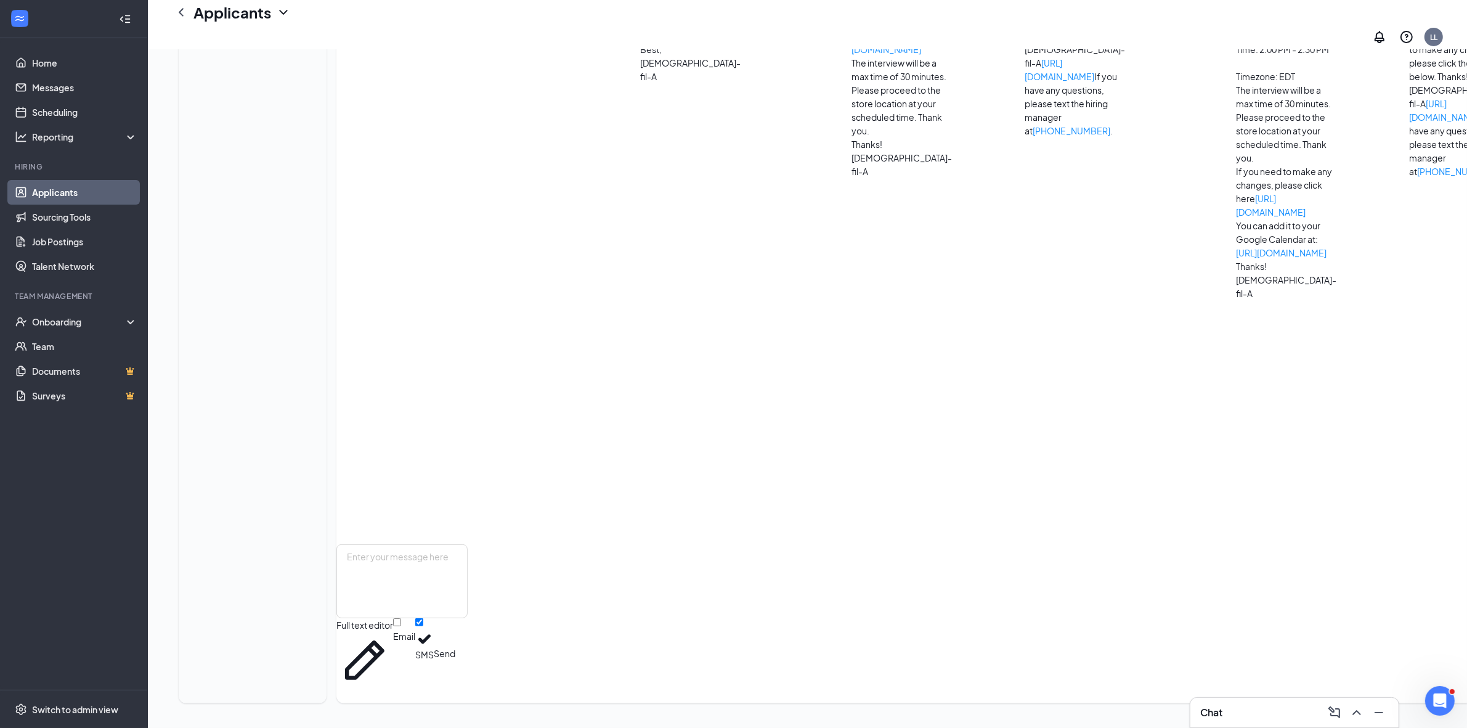
scroll to position [1589, 0]
